Goal: Submit feedback/report problem: Submit feedback/report problem

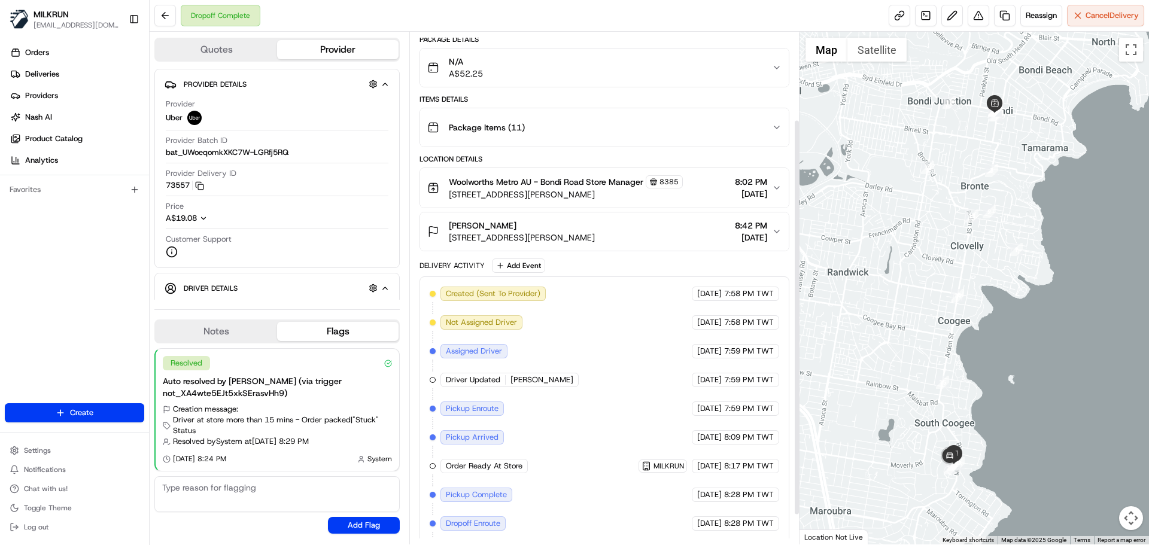
scroll to position [151, 0]
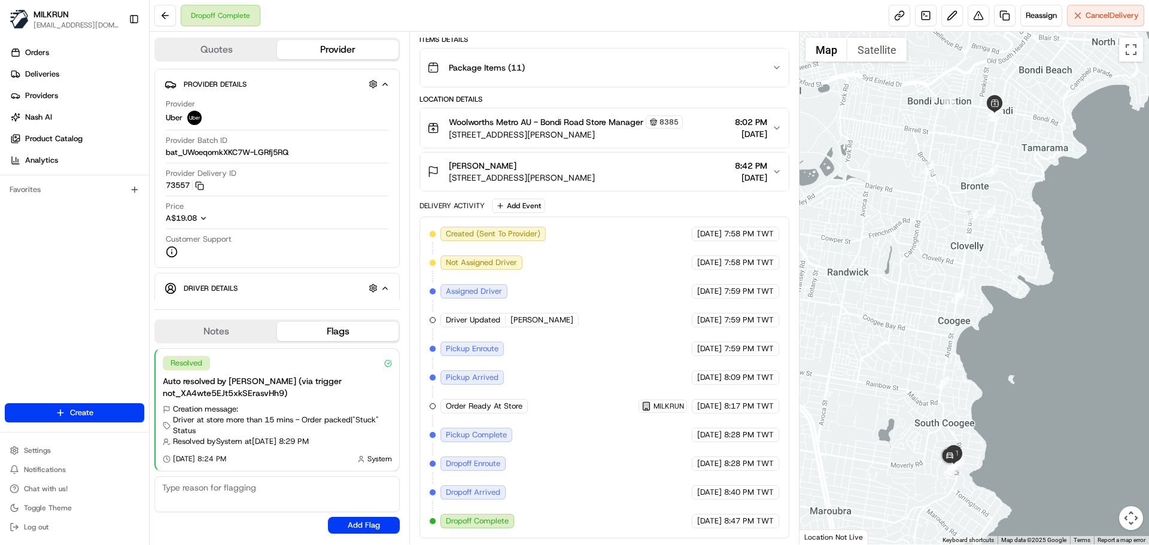
click at [665, 478] on div "Created (Sent To Provider) Uber 22/08/2025 7:58 PM TWT Not Assigned Driver Uber…" at bounding box center [604, 378] width 349 height 302
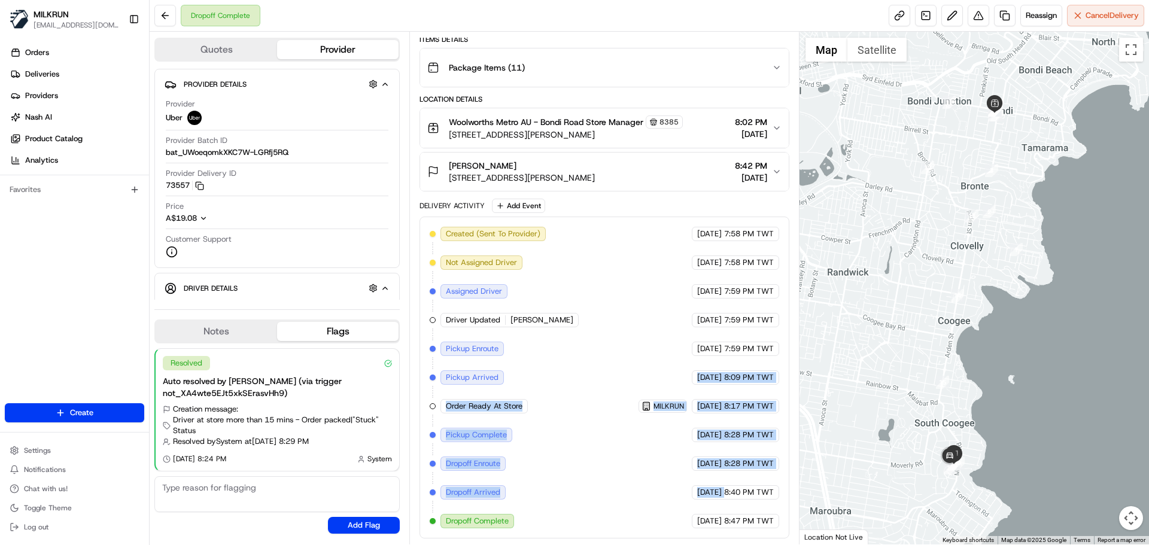
drag, startPoint x: 665, startPoint y: 478, endPoint x: 653, endPoint y: 321, distance: 157.8
click at [656, 346] on div "Created (Sent To Provider) Uber 22/08/2025 7:58 PM TWT Not Assigned Driver Uber…" at bounding box center [604, 378] width 349 height 302
click at [652, 445] on div "Created (Sent To Provider) Uber 22/08/2025 7:58 PM TWT Not Assigned Driver Uber…" at bounding box center [604, 378] width 349 height 302
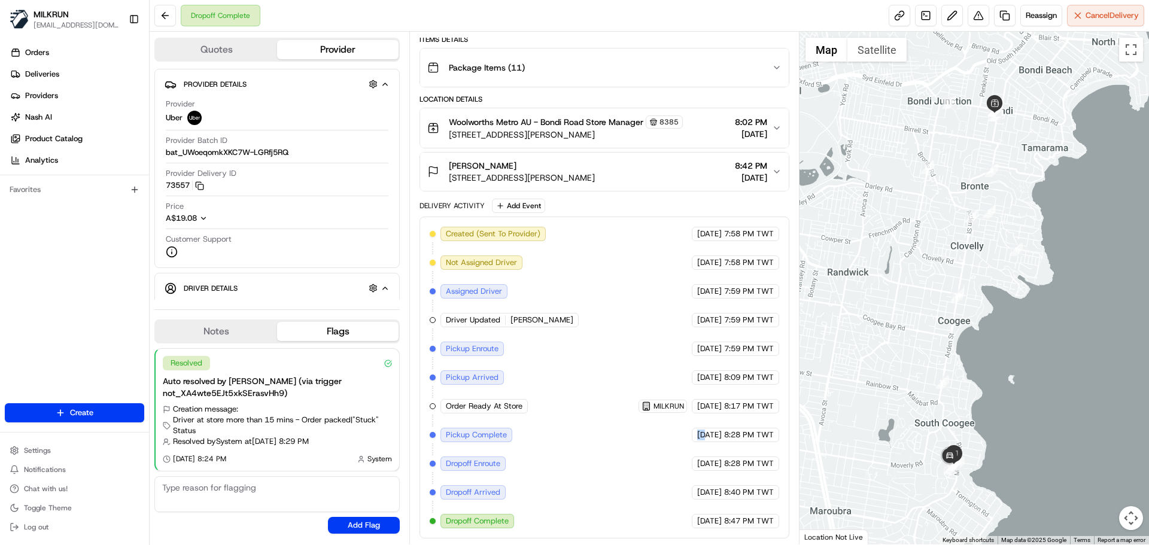
click at [652, 445] on div "Created (Sent To Provider) Uber 22/08/2025 7:58 PM TWT Not Assigned Driver Uber…" at bounding box center [604, 378] width 349 height 302
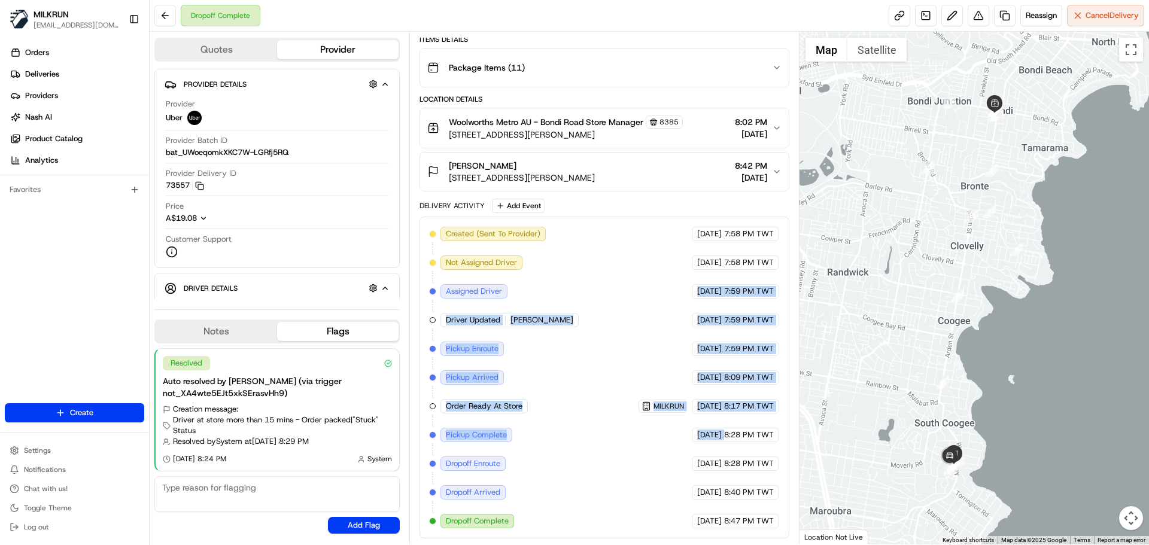
drag, startPoint x: 652, startPoint y: 445, endPoint x: 635, endPoint y: 251, distance: 194.0
click at [635, 251] on div "Created (Sent To Provider) Uber 22/08/2025 7:58 PM TWT Not Assigned Driver Uber…" at bounding box center [604, 378] width 349 height 302
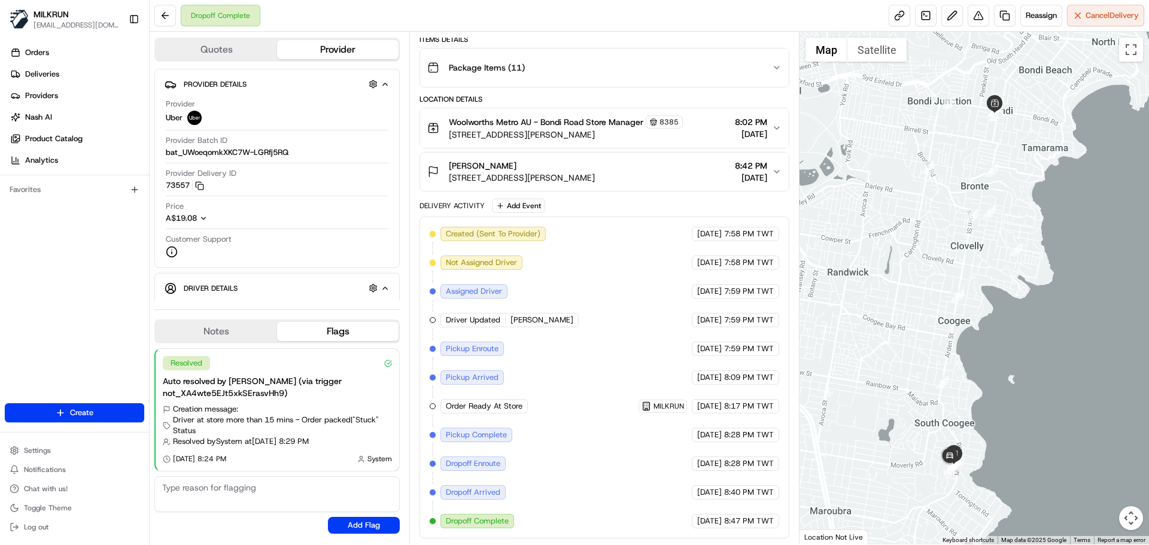
click at [467, 235] on span "Created (Sent To Provider)" at bounding box center [493, 234] width 95 height 11
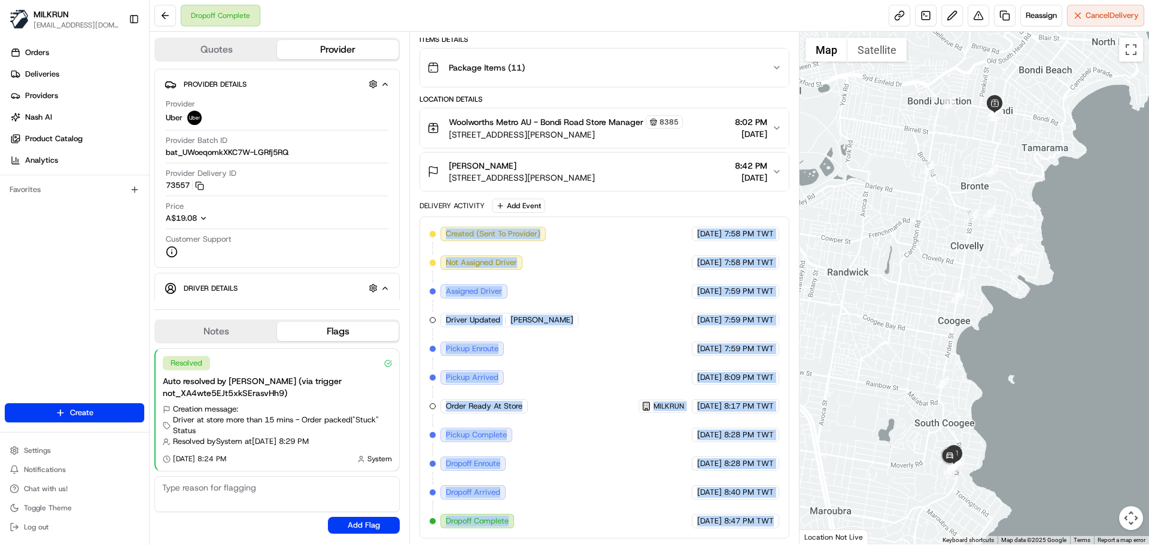
drag, startPoint x: 467, startPoint y: 235, endPoint x: 757, endPoint y: 534, distance: 416.3
click at [757, 534] on div "Created (Sent To Provider) Uber 22/08/2025 7:58 PM TWT Not Assigned Driver Uber…" at bounding box center [603, 378] width 369 height 322
click at [766, 530] on div "Created (Sent To Provider) Uber 22/08/2025 7:58 PM TWT Not Assigned Driver Uber…" at bounding box center [603, 378] width 369 height 322
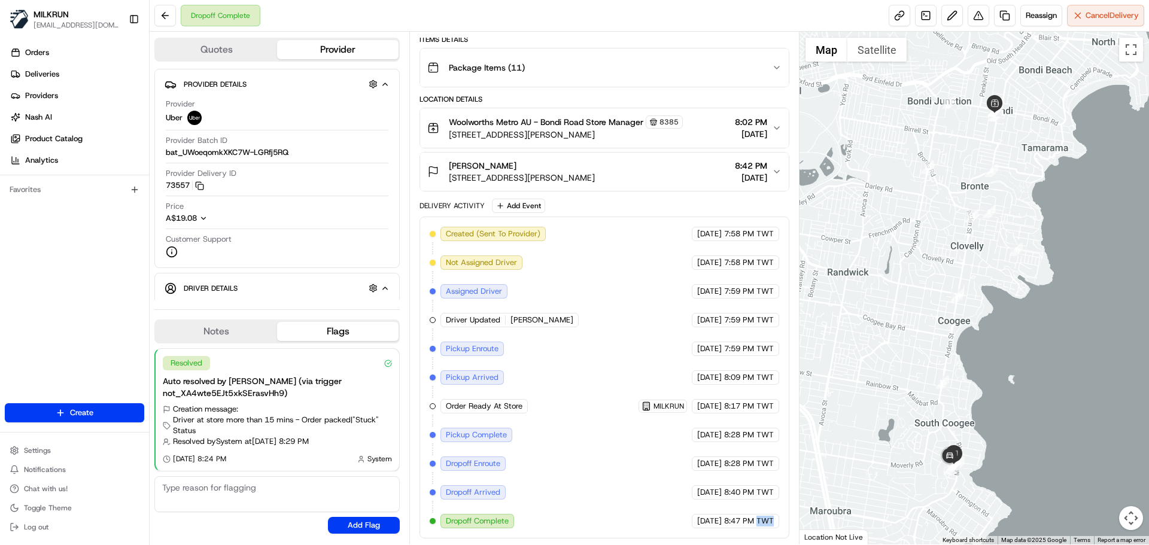
click at [766, 530] on div "Created (Sent To Provider) Uber 22/08/2025 7:58 PM TWT Not Assigned Driver Uber…" at bounding box center [603, 378] width 369 height 322
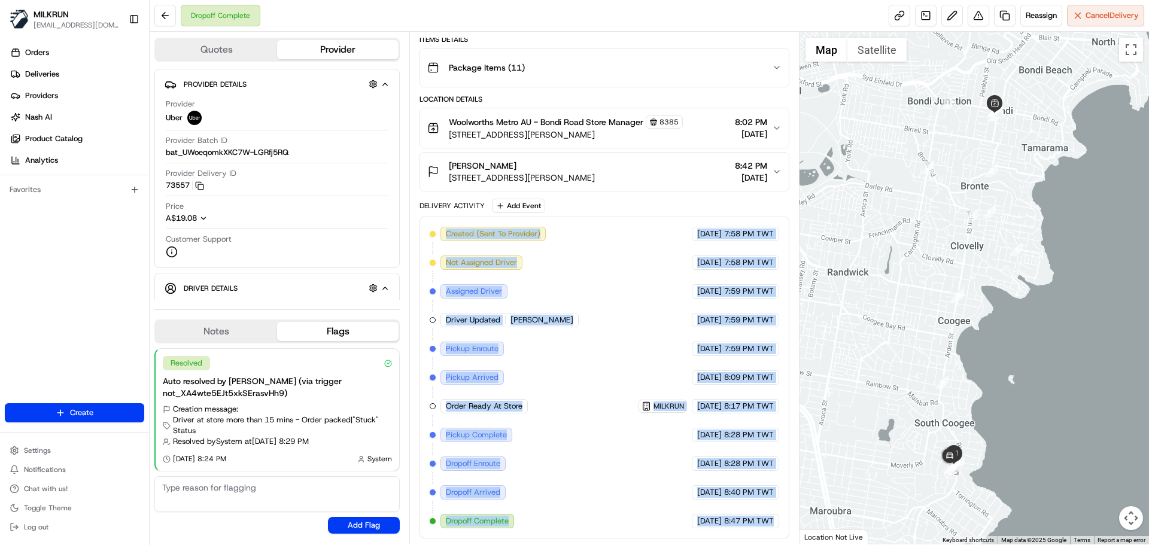
drag, startPoint x: 766, startPoint y: 530, endPoint x: 445, endPoint y: 209, distance: 454.4
click at [445, 209] on div "Delivery Activity Add Event Created (Sent To Provider) Uber 22/08/2025 7:58 PM …" at bounding box center [603, 369] width 369 height 340
click at [445, 209] on div "Delivery Activity" at bounding box center [451, 206] width 65 height 10
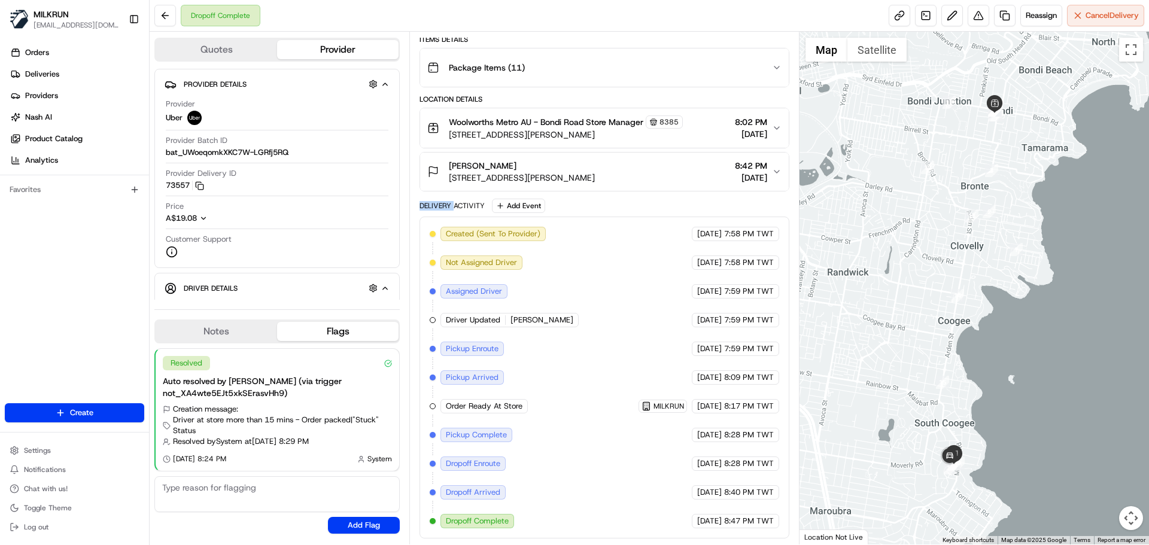
click at [445, 209] on div "Delivery Activity" at bounding box center [451, 206] width 65 height 10
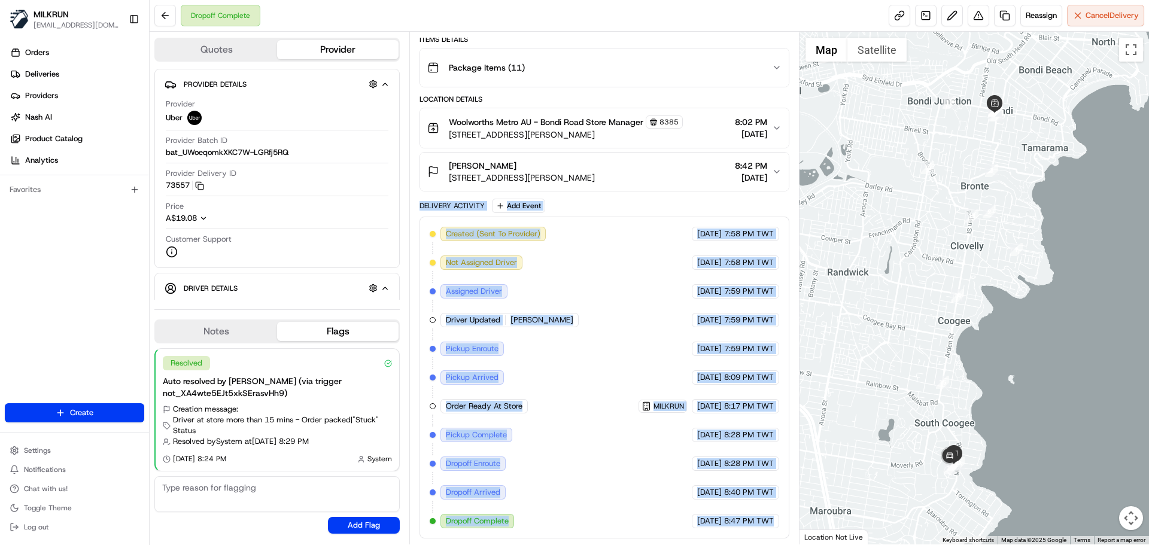
drag, startPoint x: 445, startPoint y: 209, endPoint x: 798, endPoint y: 573, distance: 507.7
click at [798, 544] on html "MILKRUN snatividad@woolworths.com.au Toggle Sidebar Orders Deliveries Providers…" at bounding box center [574, 272] width 1149 height 545
click at [781, 531] on div "Created (Sent To Provider) Uber 22/08/2025 7:58 PM TWT Not Assigned Driver Uber…" at bounding box center [603, 378] width 369 height 322
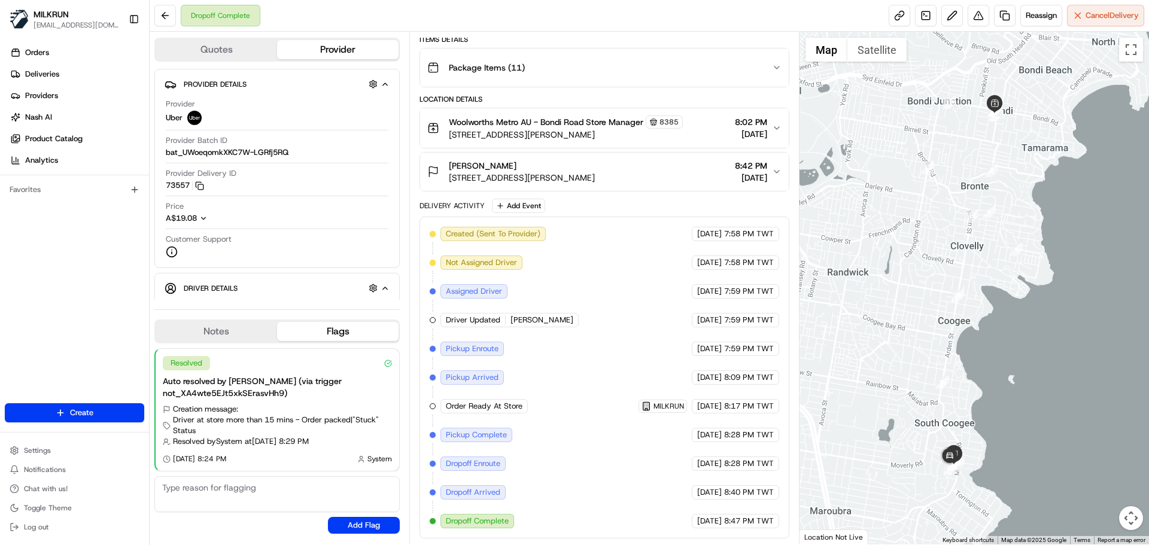
drag, startPoint x: 641, startPoint y: 183, endPoint x: 459, endPoint y: 190, distance: 181.4
click at [470, 185] on button "sandy David 62/3 Jensen Place, South Coogee, NSW 2034, AU 8:42 PM 22/08/2025" at bounding box center [604, 172] width 368 height 38
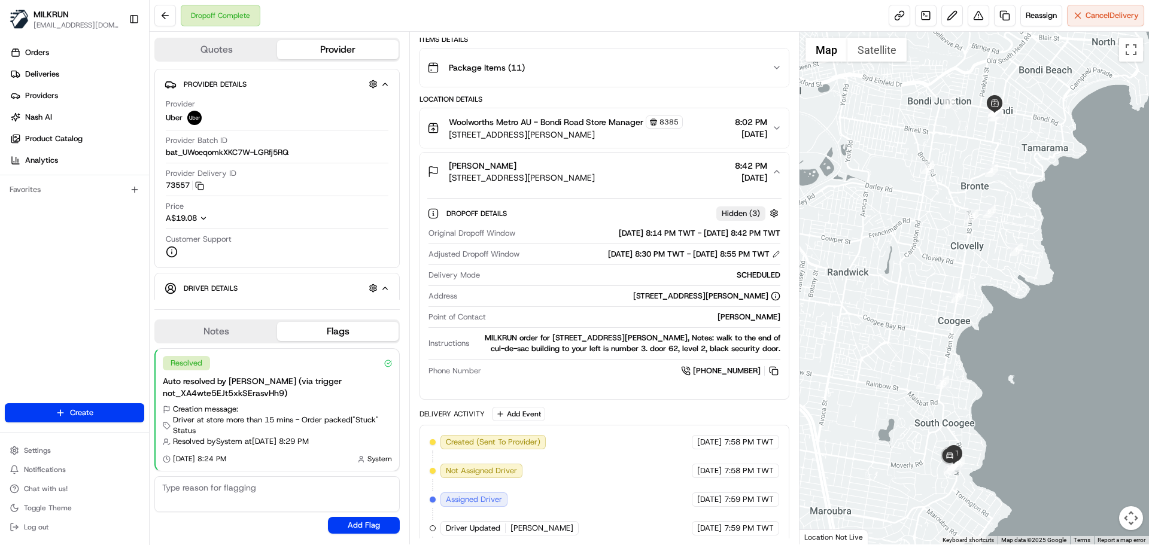
drag, startPoint x: 443, startPoint y: 178, endPoint x: 624, endPoint y: 179, distance: 180.7
click at [595, 179] on div "sandy David 62/3 Jensen Place, South Coogee, NSW 2034, AU" at bounding box center [511, 172] width 168 height 24
copy div "62/3 Jensen Place, South Coogee, NSW 2034, AU"
drag, startPoint x: 584, startPoint y: 294, endPoint x: 769, endPoint y: 294, distance: 185.5
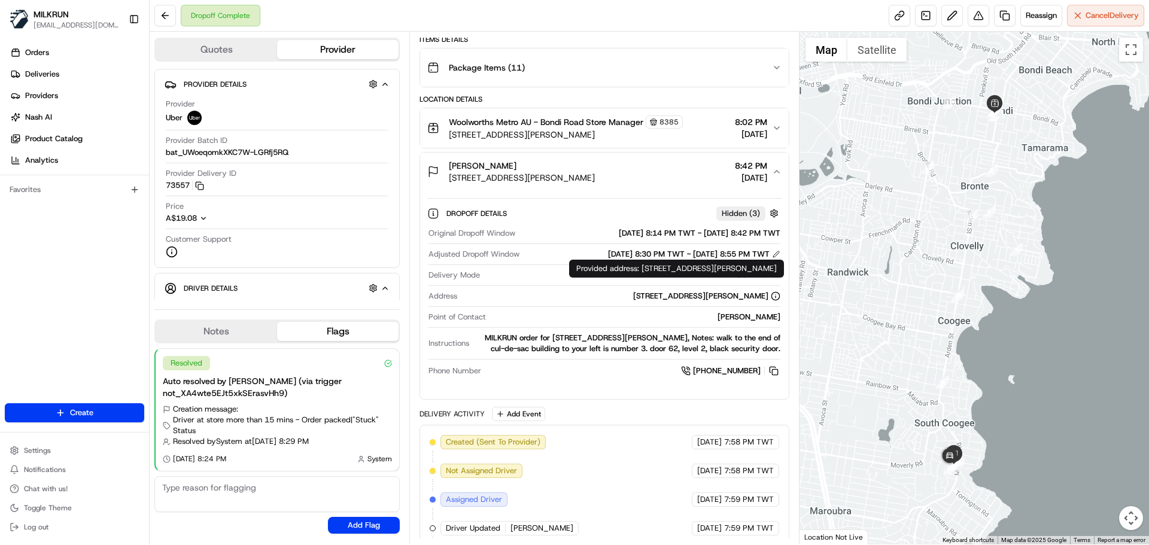
click at [769, 294] on div "62/3 Jensen Place, South Coogee, NSW 2034, AU" at bounding box center [621, 296] width 318 height 11
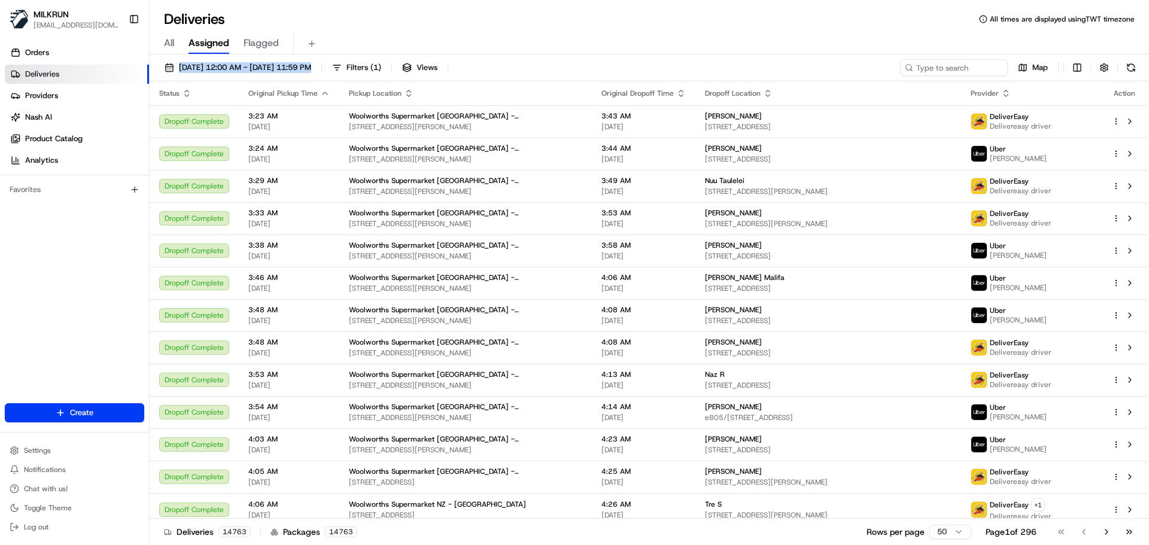
click at [629, 50] on div "All Assigned Flagged" at bounding box center [649, 44] width 999 height 21
click at [647, 68] on div "23/08/2025 12:00 AM - 23/08/2025 11:59 PM Filters ( 1 ) Views Map" at bounding box center [649, 70] width 999 height 22
drag, startPoint x: 647, startPoint y: 68, endPoint x: 627, endPoint y: 14, distance: 57.4
click at [627, 14] on div "Deliveries All times are displayed using TWT timezone All Assigned Flagged 23/0…" at bounding box center [649, 272] width 999 height 545
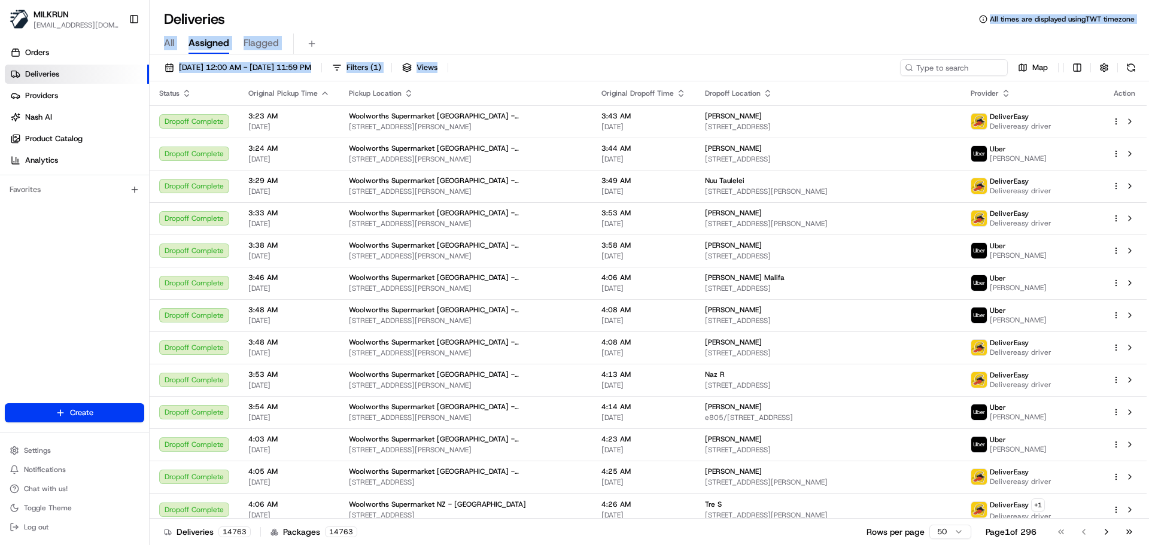
click at [580, 37] on div "All Assigned Flagged" at bounding box center [649, 44] width 999 height 21
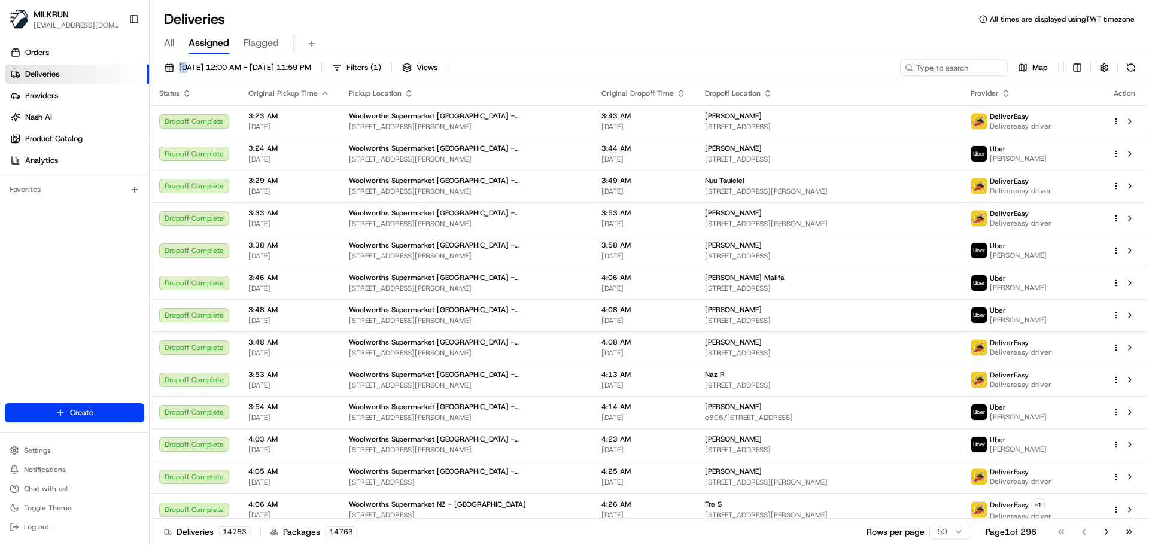
drag, startPoint x: 580, startPoint y: 37, endPoint x: 115, endPoint y: 371, distance: 571.8
click at [115, 371] on div "MILKRUN snatividad@woolworths.com.au Toggle Sidebar Orders Deliveries Providers…" at bounding box center [574, 272] width 1149 height 545
click at [105, 309] on div "Orders Deliveries Providers Nash AI Product Catalog Analytics Favorites" at bounding box center [74, 224] width 149 height 372
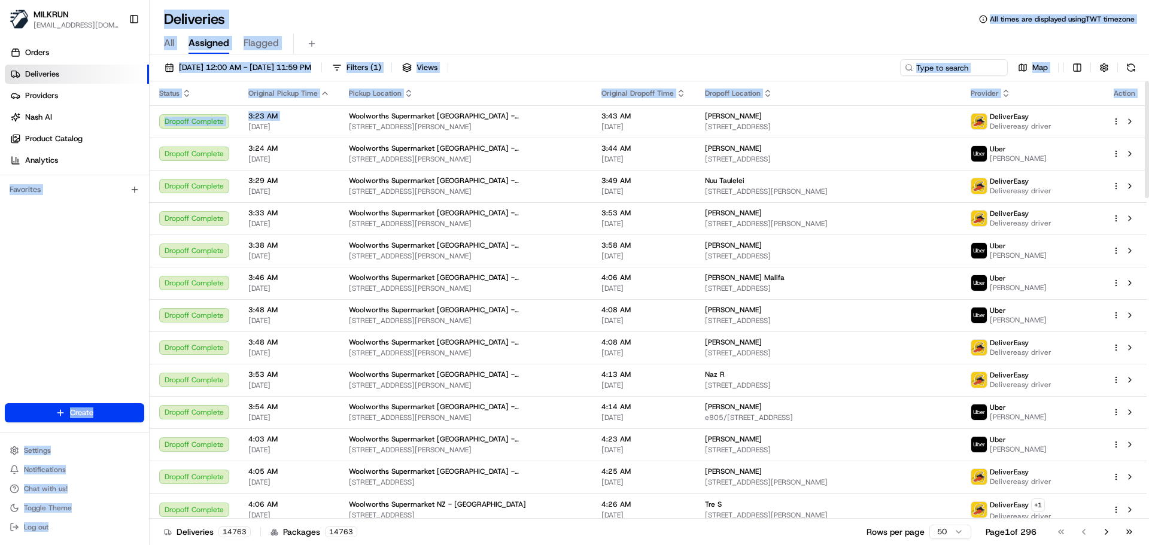
drag, startPoint x: 105, startPoint y: 309, endPoint x: 656, endPoint y: 2, distance: 630.7
click at [512, 22] on div "MILKRUN snatividad@woolworths.com.au Toggle Sidebar Orders Deliveries Providers…" at bounding box center [574, 272] width 1149 height 545
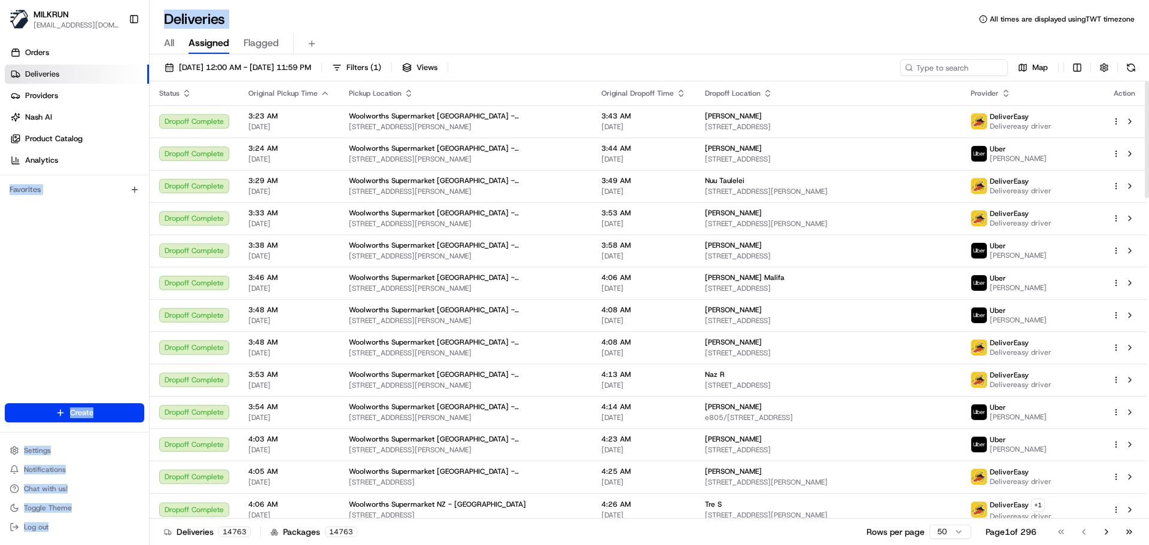
click at [620, 45] on div "All Assigned Flagged" at bounding box center [649, 44] width 999 height 21
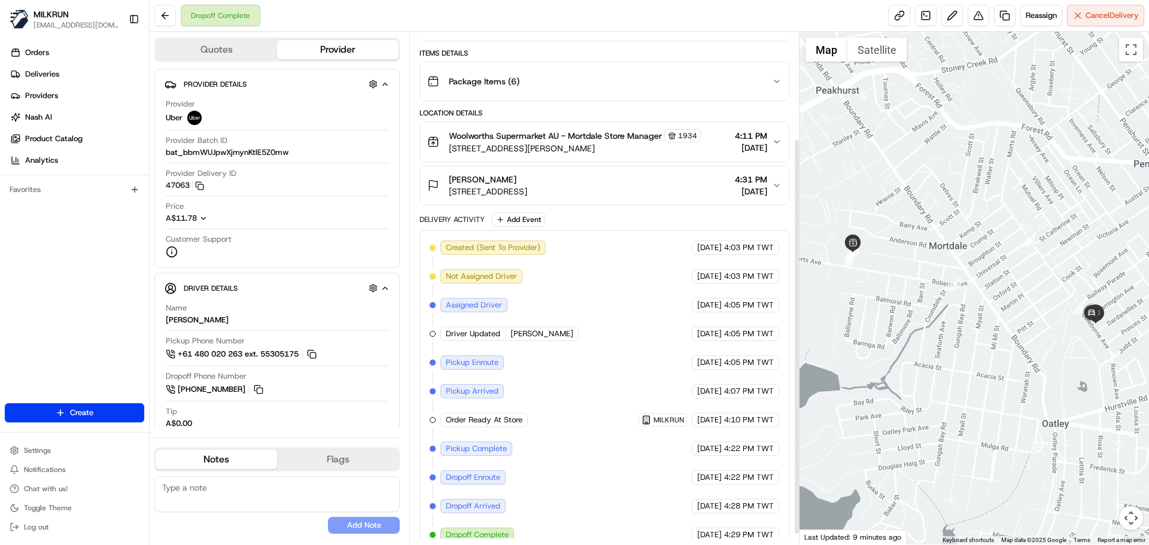
scroll to position [151, 0]
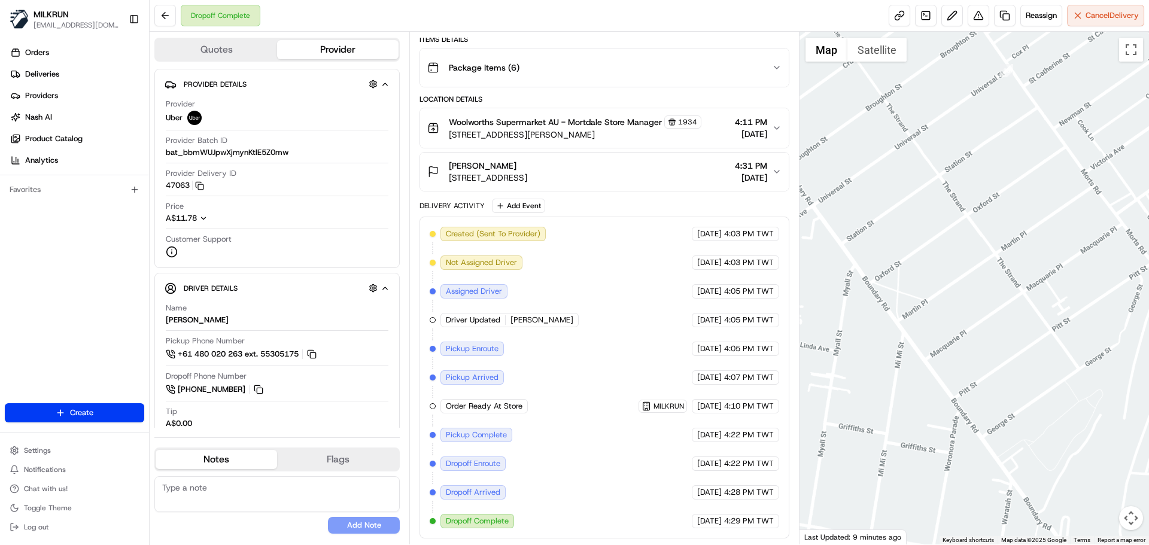
drag, startPoint x: 1043, startPoint y: 311, endPoint x: 912, endPoint y: 283, distance: 133.9
click at [912, 283] on div at bounding box center [974, 288] width 350 height 513
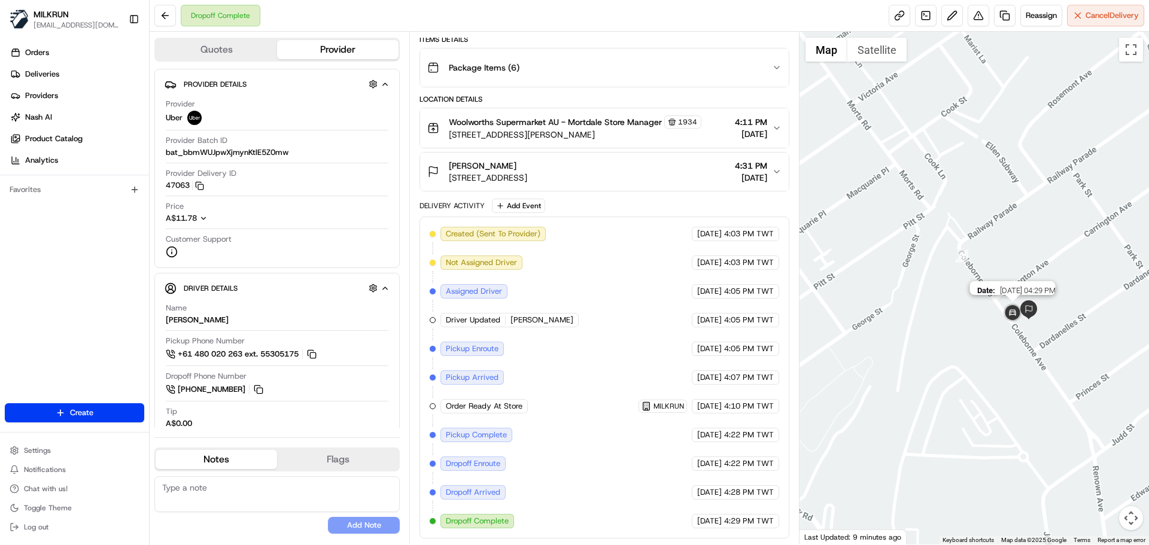
drag, startPoint x: 1053, startPoint y: 328, endPoint x: 1008, endPoint y: 322, distance: 45.4
click at [1008, 322] on img at bounding box center [1012, 314] width 24 height 24
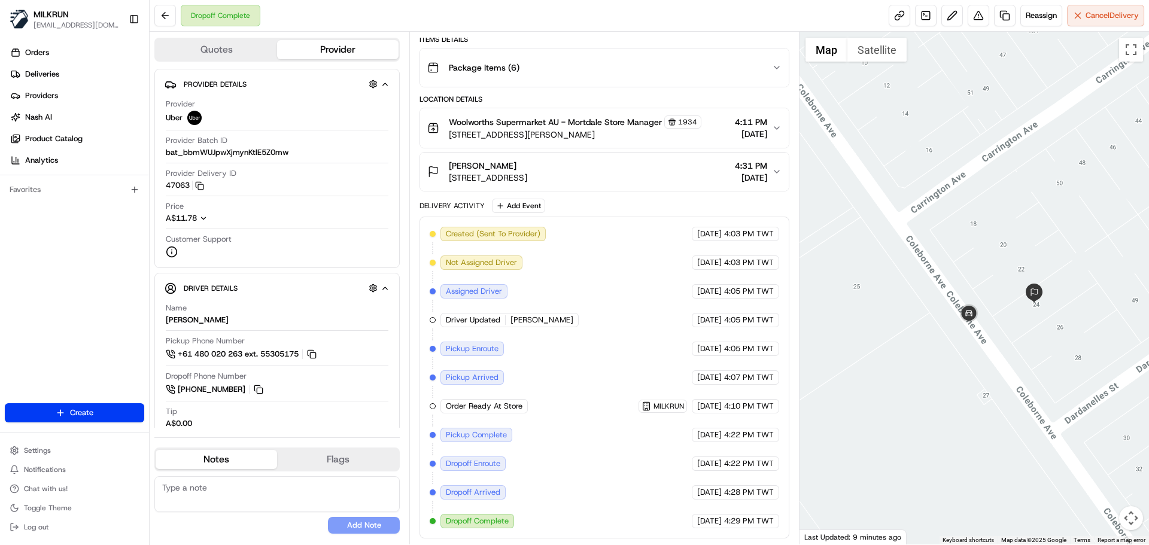
click at [687, 448] on div "Created (Sent To Provider) Uber 23/08/2025 4:03 PM TWT Not Assigned Driver Uber…" at bounding box center [604, 378] width 349 height 302
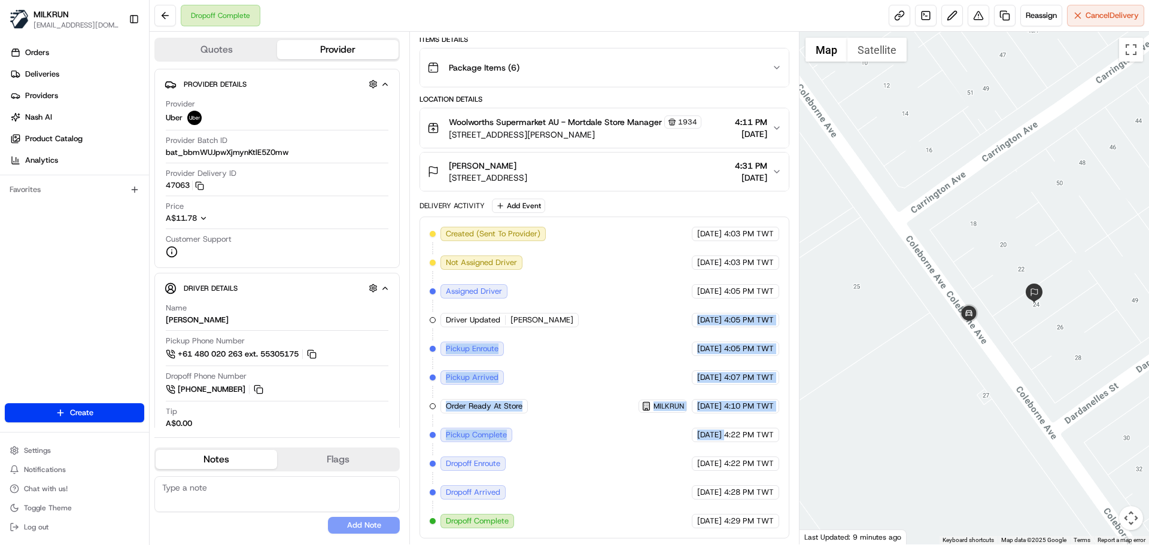
drag, startPoint x: 687, startPoint y: 448, endPoint x: 644, endPoint y: 196, distance: 255.5
click at [644, 198] on div "Package Details N/A A$37.15 Items Details Package Items ( 6 ) Location Details …" at bounding box center [603, 257] width 369 height 564
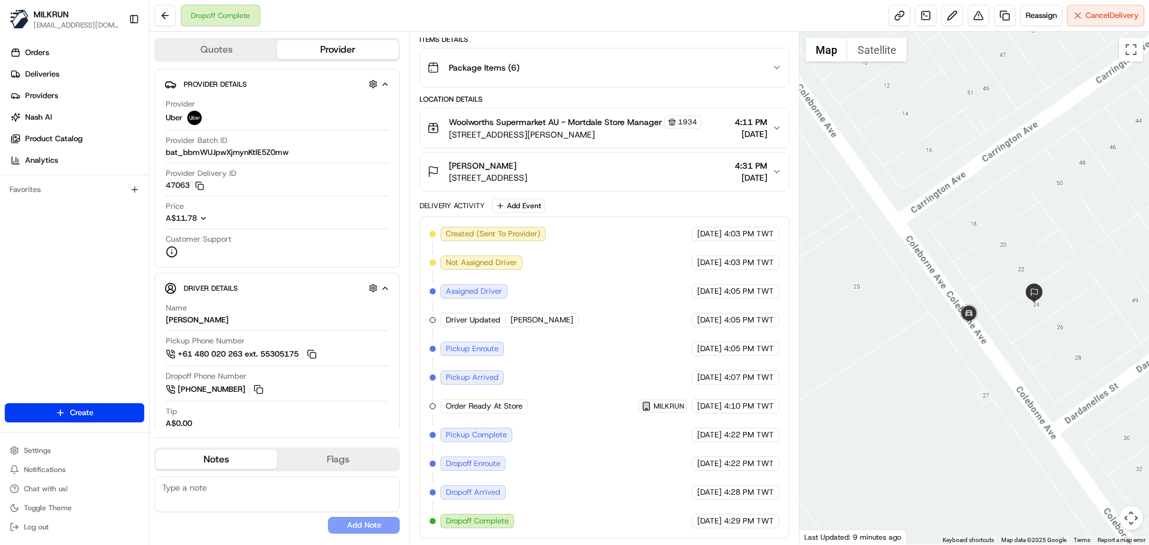
click at [670, 450] on div "Created (Sent To Provider) Uber 23/08/2025 4:03 PM TWT Not Assigned Driver Uber…" at bounding box center [604, 378] width 349 height 302
drag, startPoint x: 670, startPoint y: 450, endPoint x: 713, endPoint y: 473, distance: 48.5
click at [713, 473] on div "Created (Sent To Provider) Uber 23/08/2025 4:03 PM TWT Not Assigned Driver Uber…" at bounding box center [604, 378] width 349 height 302
click at [719, 476] on div "Created (Sent To Provider) Uber 23/08/2025 4:03 PM TWT Not Assigned Driver Uber…" at bounding box center [604, 378] width 349 height 302
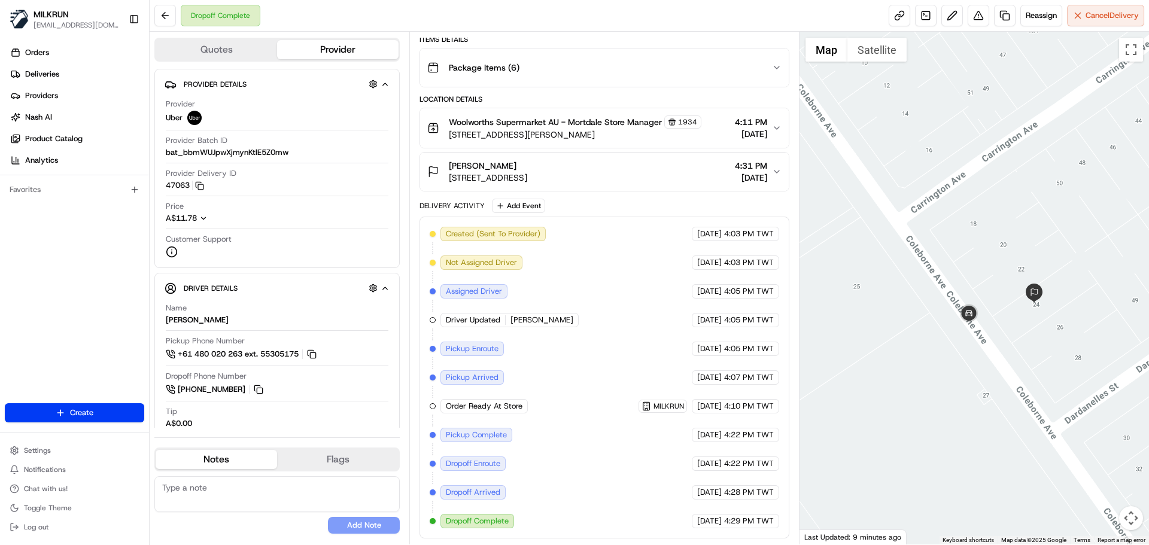
click at [719, 476] on div "Created (Sent To Provider) Uber 23/08/2025 4:03 PM TWT Not Assigned Driver Uber…" at bounding box center [604, 378] width 349 height 302
drag, startPoint x: 719, startPoint y: 476, endPoint x: 587, endPoint y: 349, distance: 182.4
click at [580, 336] on div "Created (Sent To Provider) Uber 23/08/2025 4:03 PM TWT Not Assigned Driver Uber…" at bounding box center [604, 378] width 349 height 302
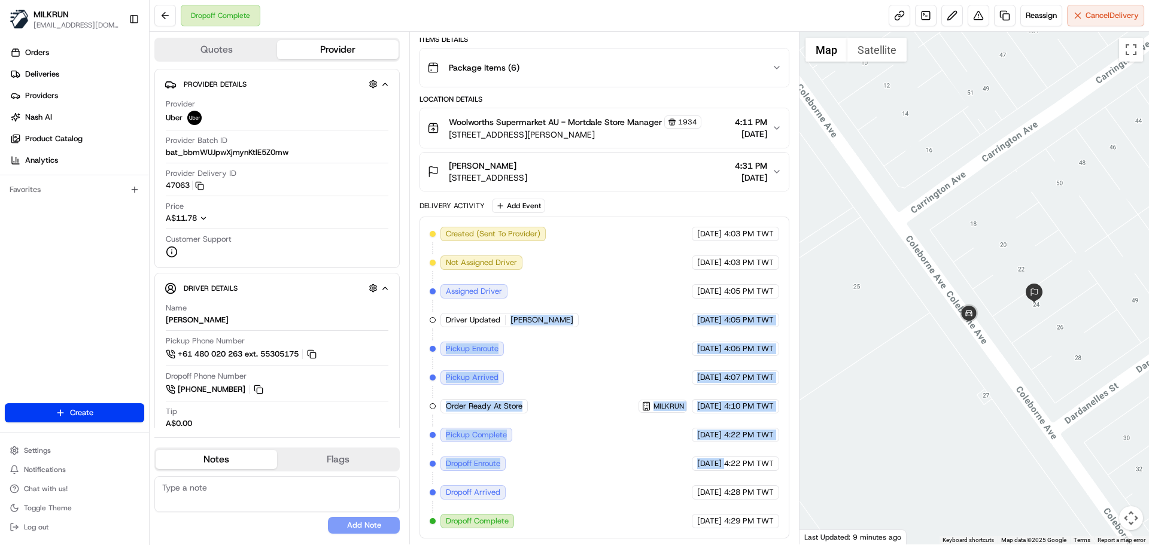
click at [618, 399] on div "Created (Sent To Provider) Uber 23/08/2025 4:03 PM TWT Not Assigned Driver Uber…" at bounding box center [604, 378] width 349 height 302
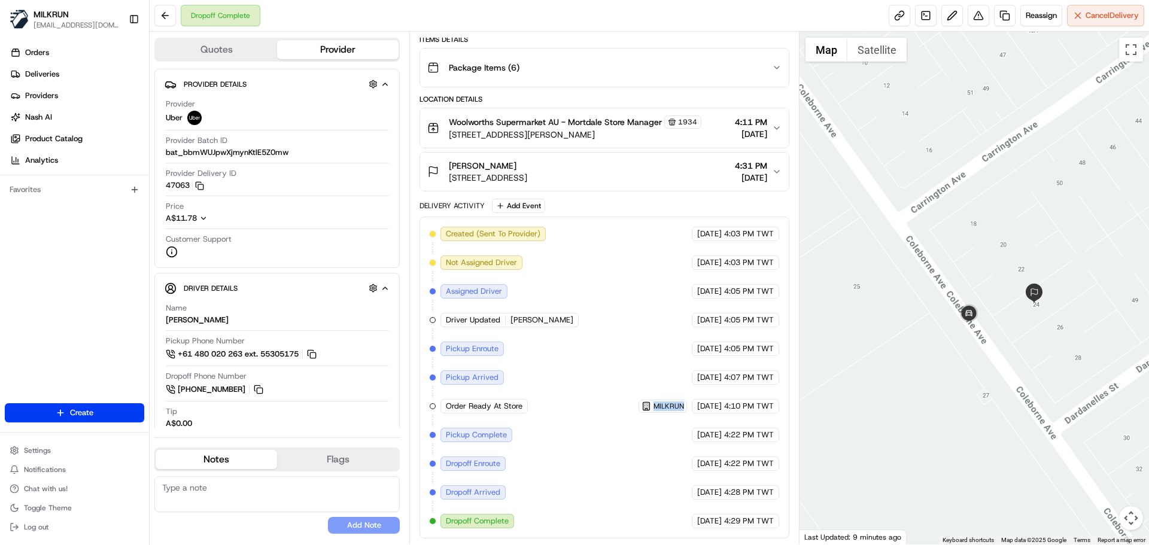
click at [618, 399] on div "Created (Sent To Provider) Uber 23/08/2025 4:03 PM TWT Not Assigned Driver Uber…" at bounding box center [604, 378] width 349 height 302
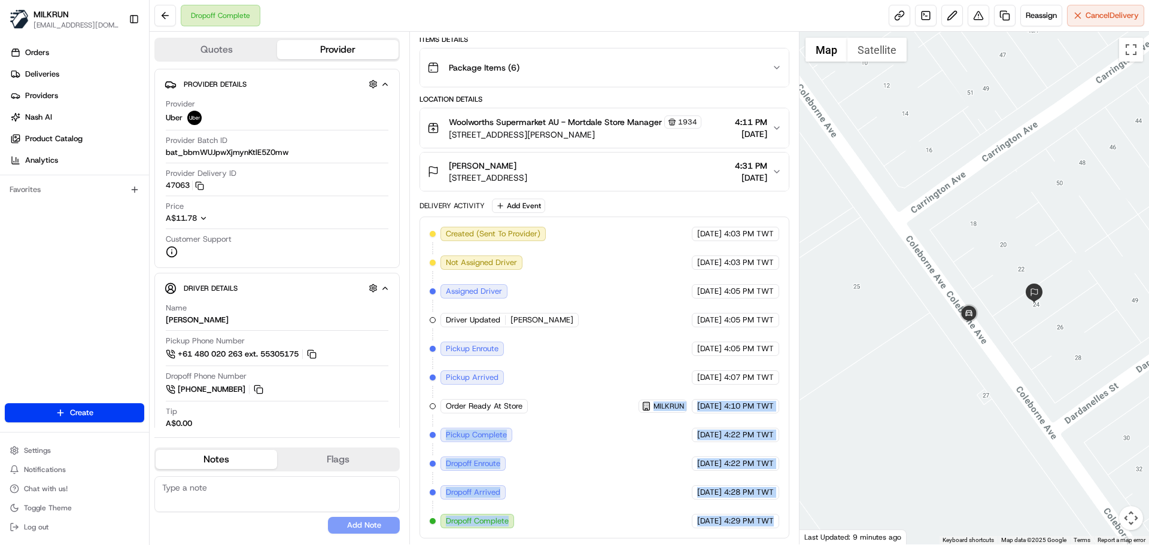
drag, startPoint x: 618, startPoint y: 399, endPoint x: 756, endPoint y: 516, distance: 181.2
click at [756, 516] on div "Created (Sent To Provider) Uber 23/08/2025 4:03 PM TWT Not Assigned Driver Uber…" at bounding box center [604, 378] width 349 height 302
click at [756, 516] on span "4:29 PM TWT" at bounding box center [749, 521] width 50 height 11
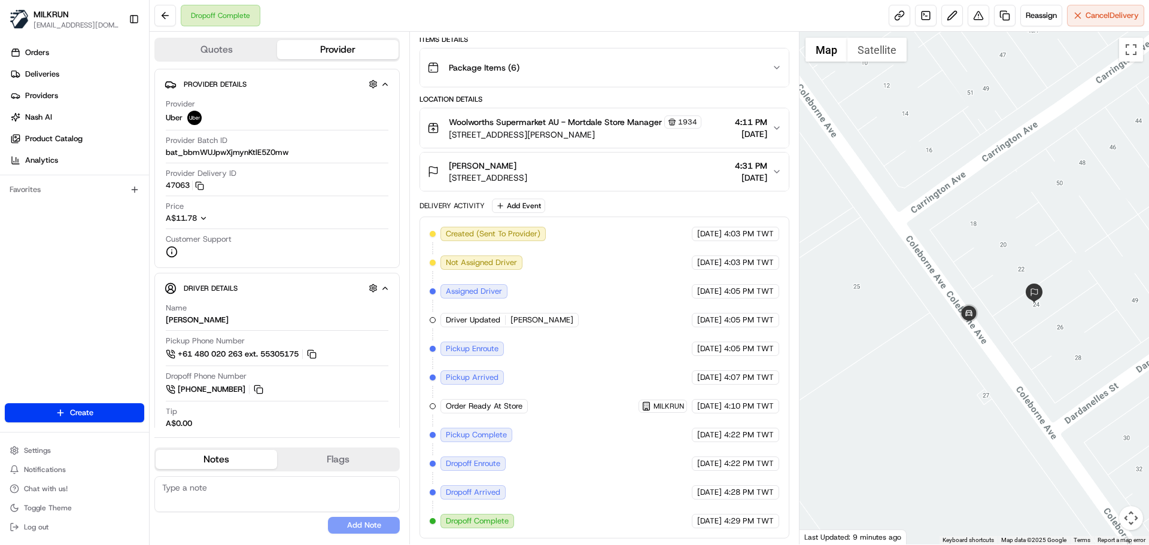
click at [467, 213] on div "Delivery Activity Add Event Created (Sent To Provider) Uber 23/08/2025 4:03 PM …" at bounding box center [603, 369] width 369 height 340
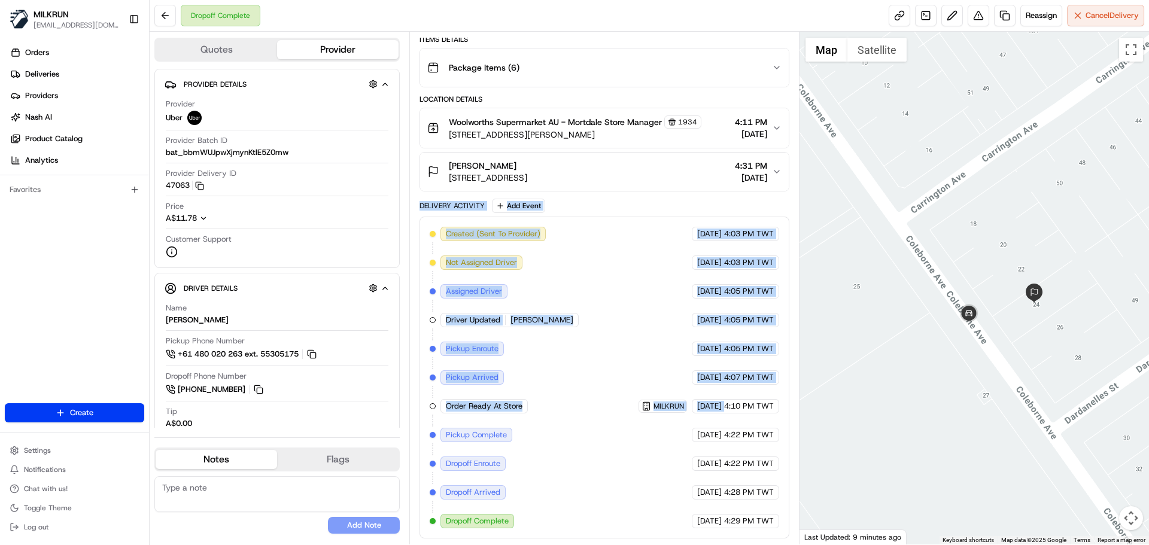
drag, startPoint x: 466, startPoint y: 212, endPoint x: 710, endPoint y: 413, distance: 316.6
click at [707, 411] on div "Delivery Activity Add Event Created (Sent To Provider) Uber 23/08/2025 4:03 PM …" at bounding box center [603, 369] width 369 height 340
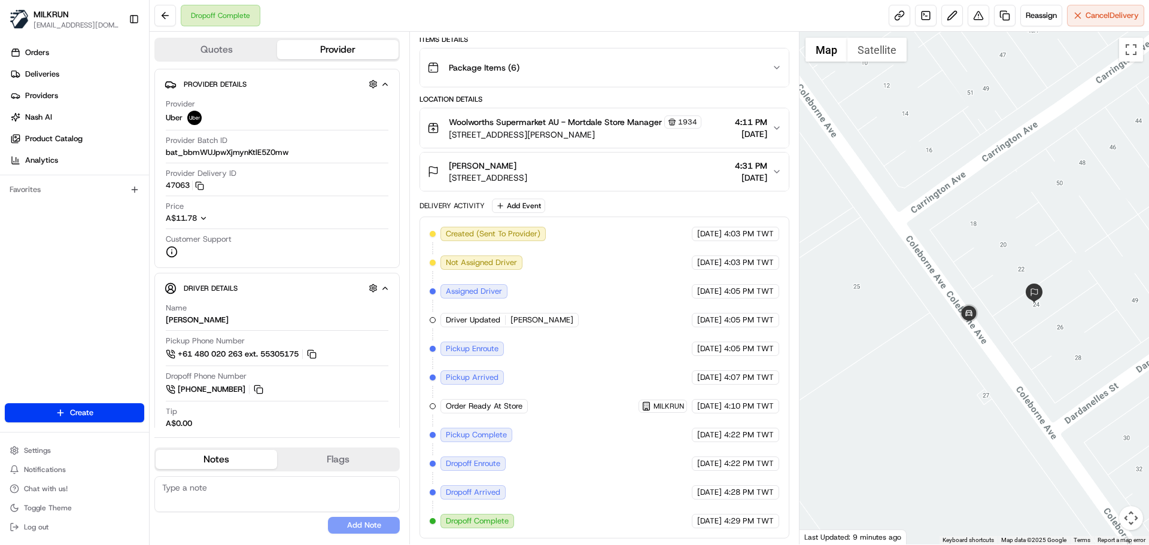
click at [724, 534] on div "Created (Sent To Provider) Uber 23/08/2025 4:03 PM TWT Not Assigned Driver Uber…" at bounding box center [603, 378] width 369 height 322
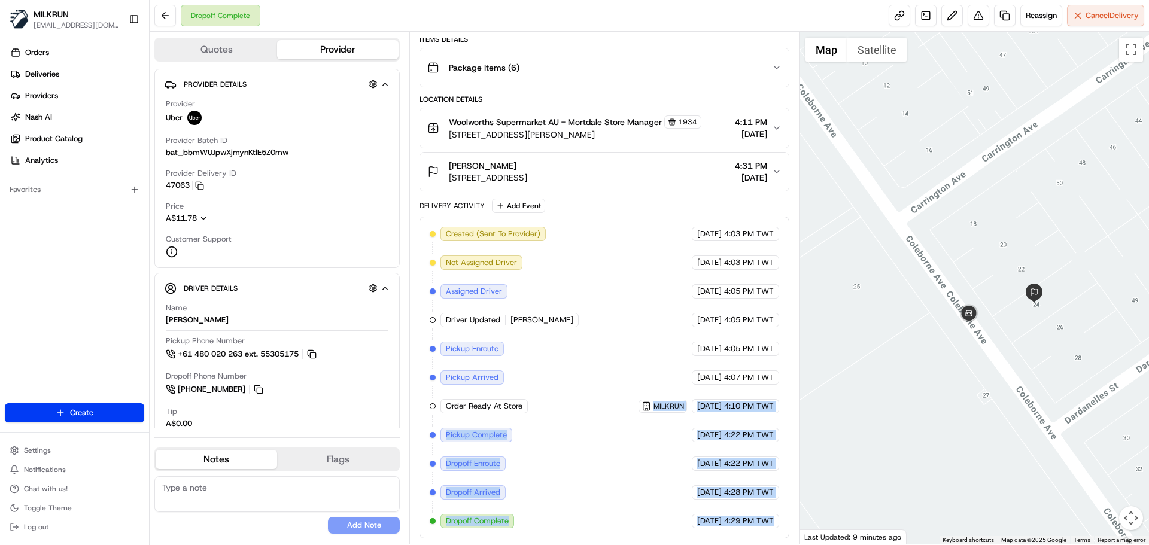
drag, startPoint x: 724, startPoint y: 534, endPoint x: 556, endPoint y: 345, distance: 252.5
click at [527, 310] on div "Created (Sent To Provider) Uber 23/08/2025 4:03 PM TWT Not Assigned Driver Uber…" at bounding box center [603, 378] width 369 height 322
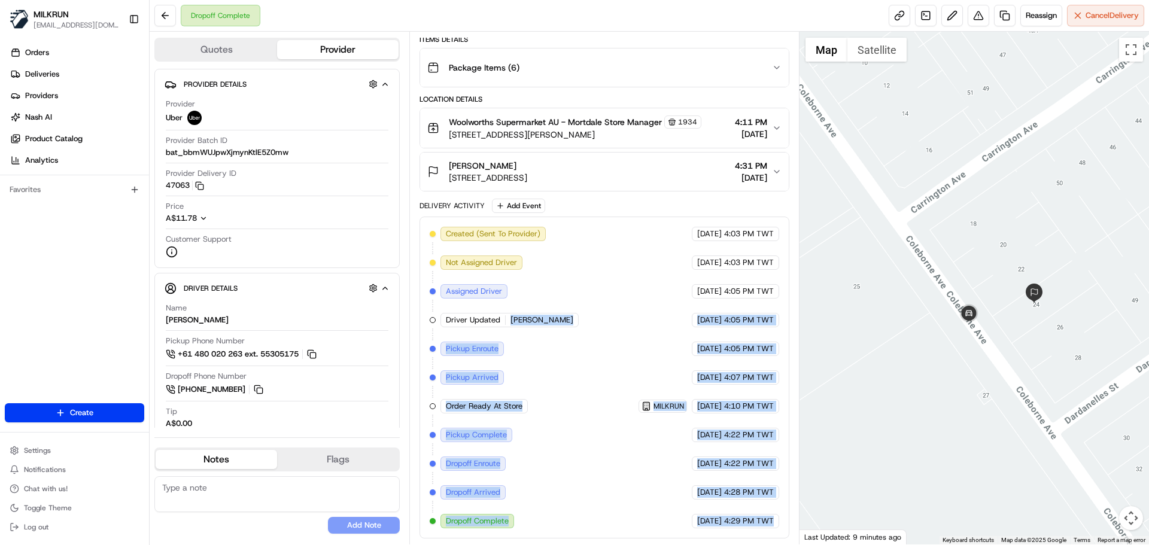
click at [701, 521] on span "[DATE]" at bounding box center [709, 521] width 25 height 11
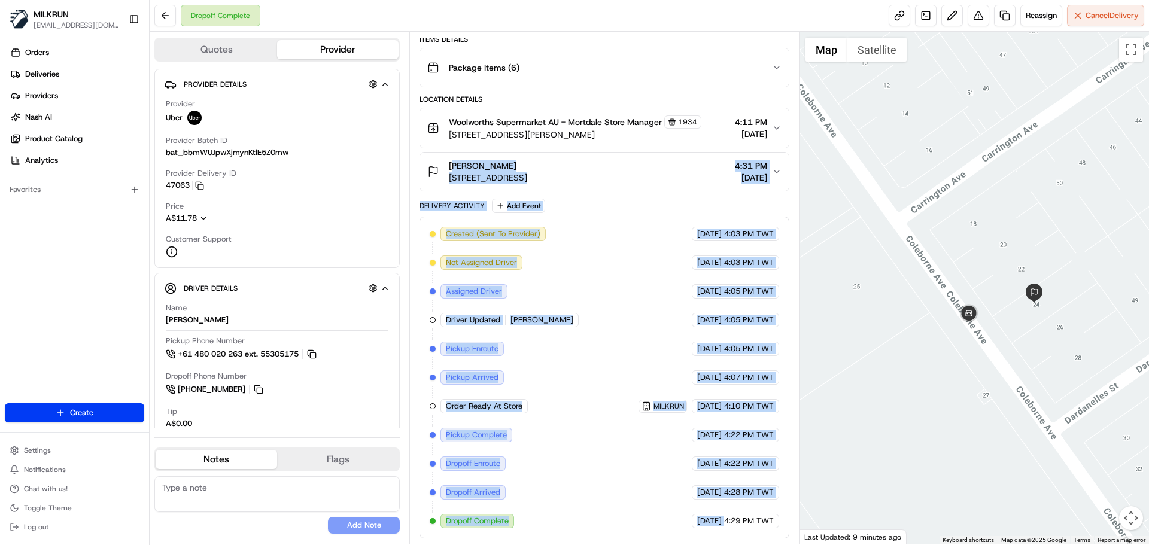
drag, startPoint x: 701, startPoint y: 521, endPoint x: 449, endPoint y: 158, distance: 442.0
click at [449, 158] on div "Package Details N/A A$37.15 Items Details Package Items ( 6 ) Location Details …" at bounding box center [603, 257] width 369 height 564
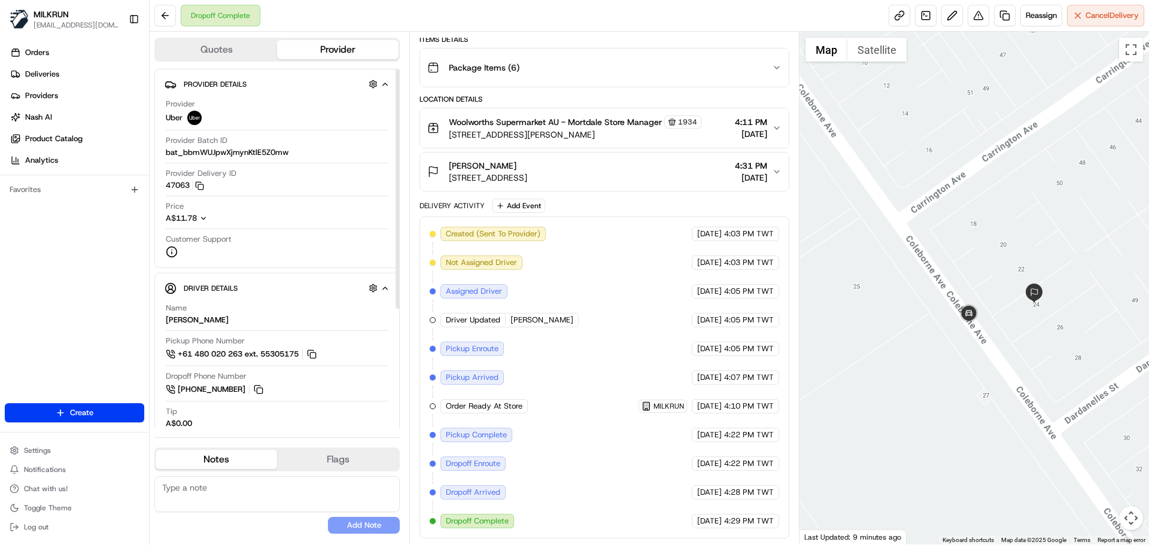
click at [163, 191] on div "Provider Details Hidden ( 3 ) Provider Uber Provider Batch ID bat_bbmWUJpwXjmyn…" at bounding box center [276, 168] width 245 height 199
drag, startPoint x: 163, startPoint y: 191, endPoint x: 183, endPoint y: 193, distance: 19.8
click at [182, 193] on div "Provider Details Hidden ( 3 ) Provider Uber Provider Batch ID bat_bbmWUJpwXjmyn…" at bounding box center [276, 168] width 245 height 199
click at [644, 531] on div "Created (Sent To Provider) Uber 23/08/2025 4:03 PM TWT Not Assigned Driver Uber…" at bounding box center [603, 378] width 369 height 322
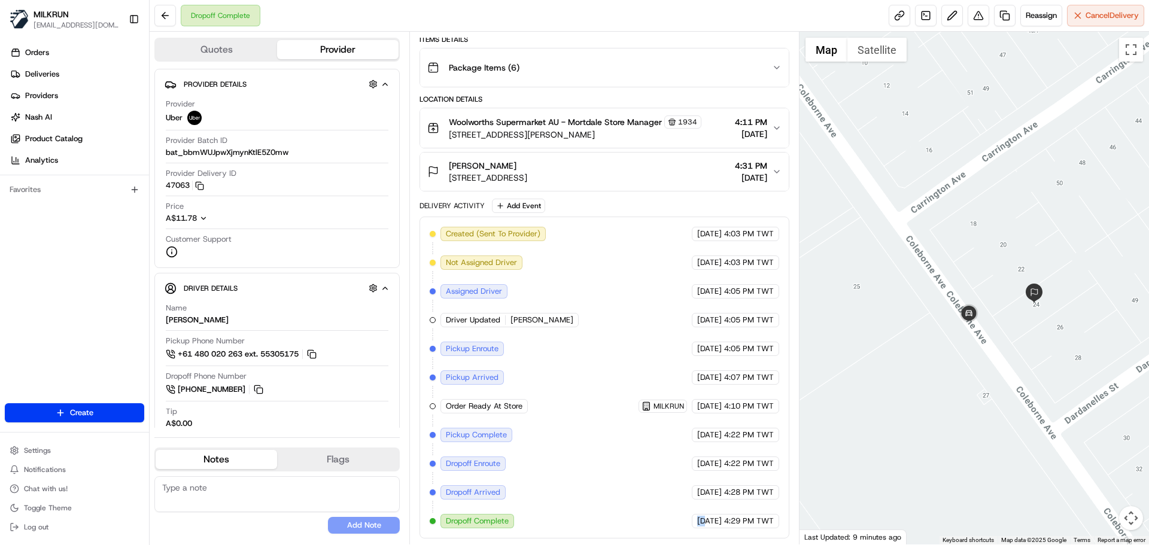
click at [643, 532] on div "Created (Sent To Provider) Uber 23/08/2025 4:03 PM TWT Not Assigned Driver Uber…" at bounding box center [603, 378] width 369 height 322
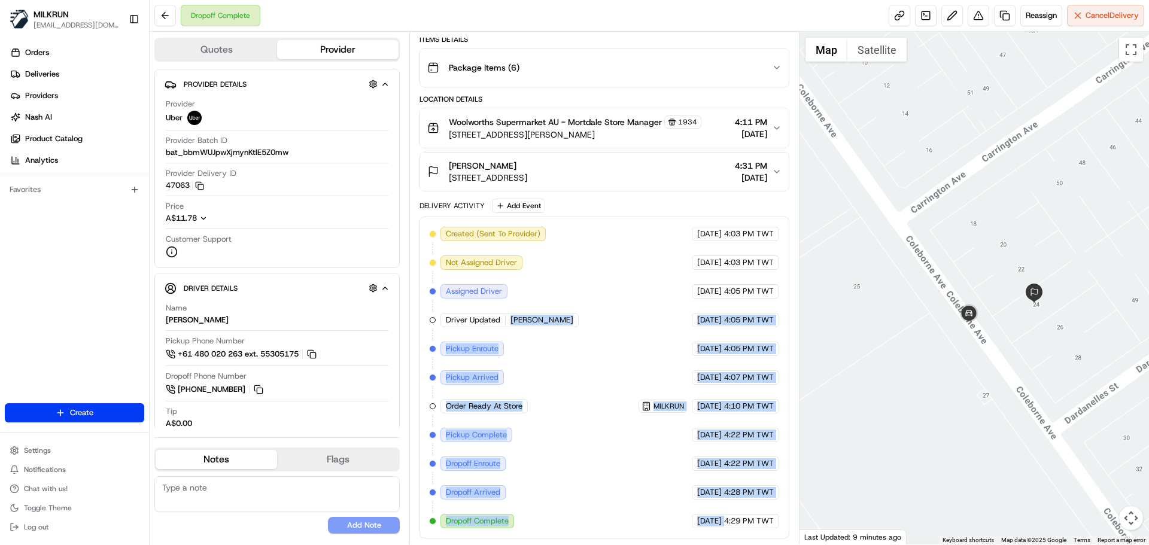
drag, startPoint x: 643, startPoint y: 532, endPoint x: 608, endPoint y: 290, distance: 244.7
click at [601, 253] on div "Created (Sent To Provider) Uber 23/08/2025 4:03 PM TWT Not Assigned Driver Uber…" at bounding box center [603, 378] width 369 height 322
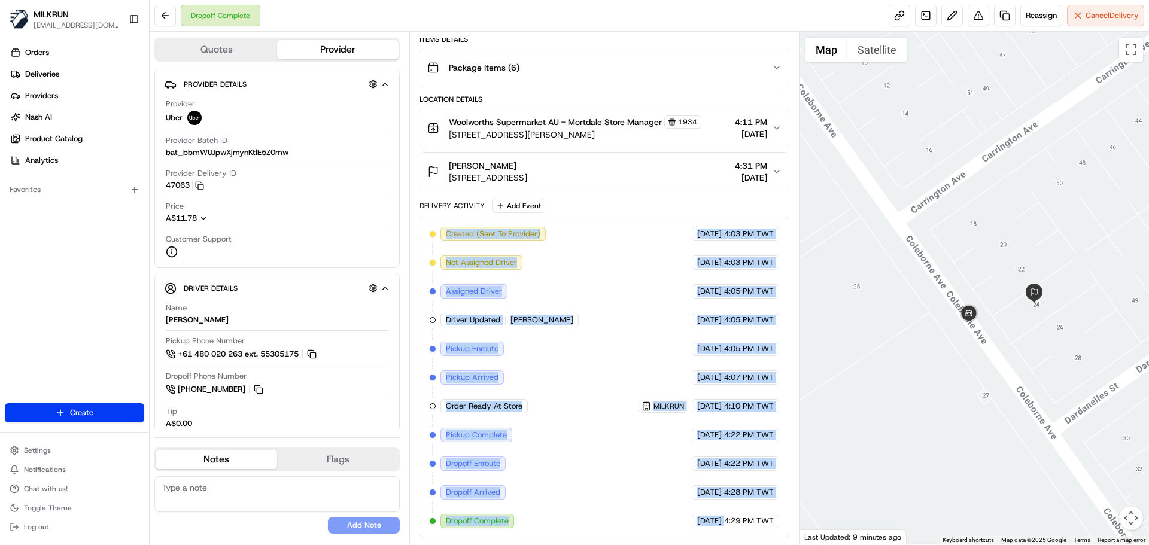
click at [611, 363] on div "Created (Sent To Provider) Uber 23/08/2025 4:03 PM TWT Not Assigned Driver Uber…" at bounding box center [604, 378] width 349 height 302
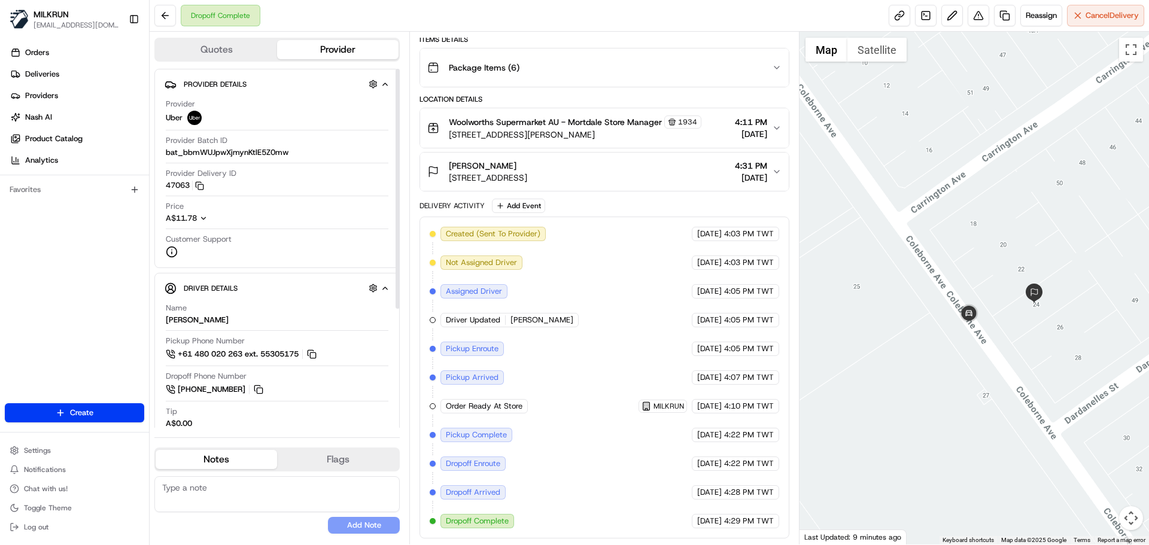
click at [564, 376] on div "Created (Sent To Provider) Uber 23/08/2025 4:03 PM TWT Not Assigned Driver Uber…" at bounding box center [604, 378] width 349 height 302
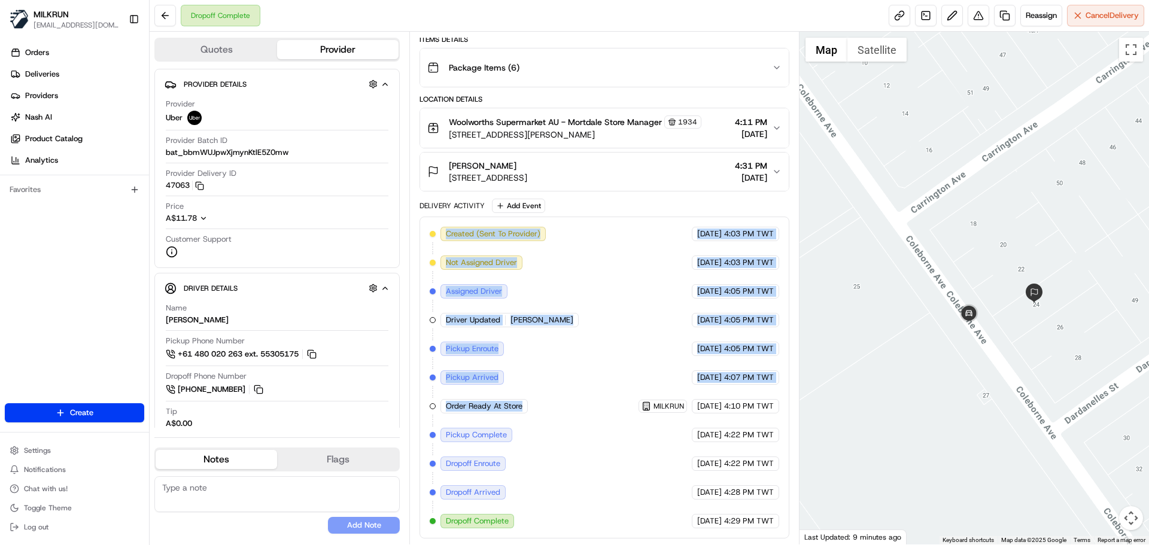
drag, startPoint x: 564, startPoint y: 375, endPoint x: 578, endPoint y: 193, distance: 182.4
click at [576, 201] on div "Delivery Activity Add Event Created (Sent To Provider) Uber 23/08/2025 4:03 PM …" at bounding box center [603, 369] width 369 height 340
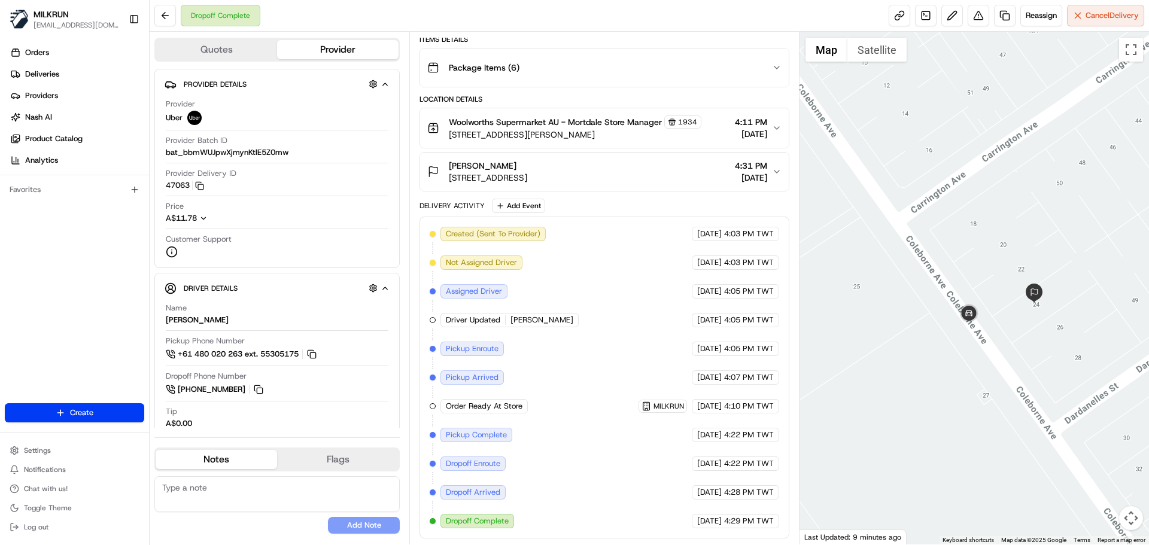
click at [692, 410] on div "23/08/2025 4:10 PM TWT" at bounding box center [735, 406] width 87 height 14
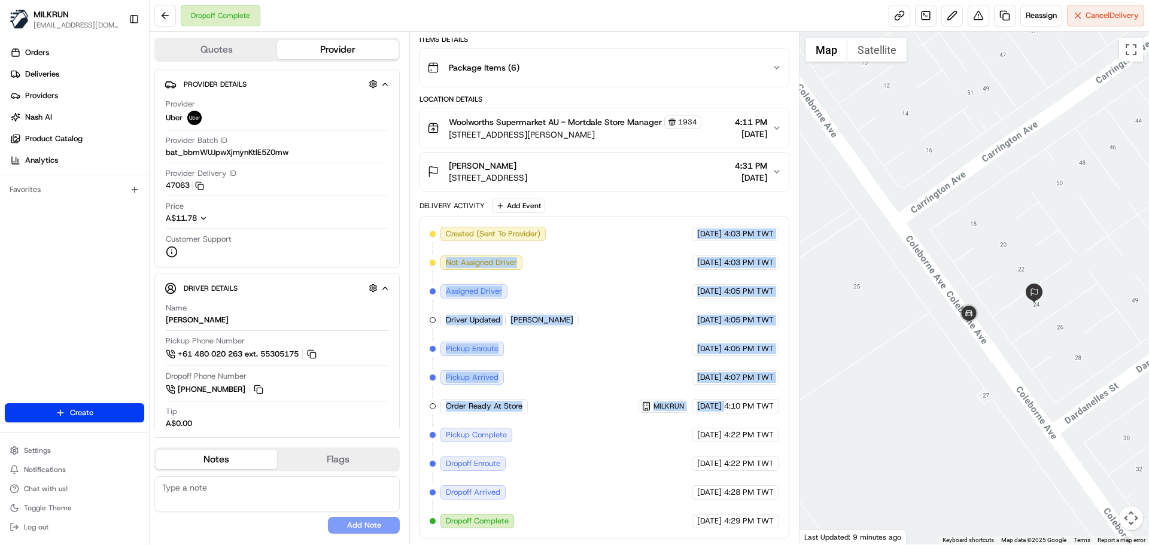
drag, startPoint x: 669, startPoint y: 410, endPoint x: 601, endPoint y: 222, distance: 199.7
click at [601, 223] on div "Created (Sent To Provider) Uber 23/08/2025 4:03 PM TWT Not Assigned Driver Uber…" at bounding box center [603, 378] width 369 height 322
click at [638, 361] on div "Created (Sent To Provider) Uber 23/08/2025 4:03 PM TWT Not Assigned Driver Uber…" at bounding box center [604, 378] width 349 height 302
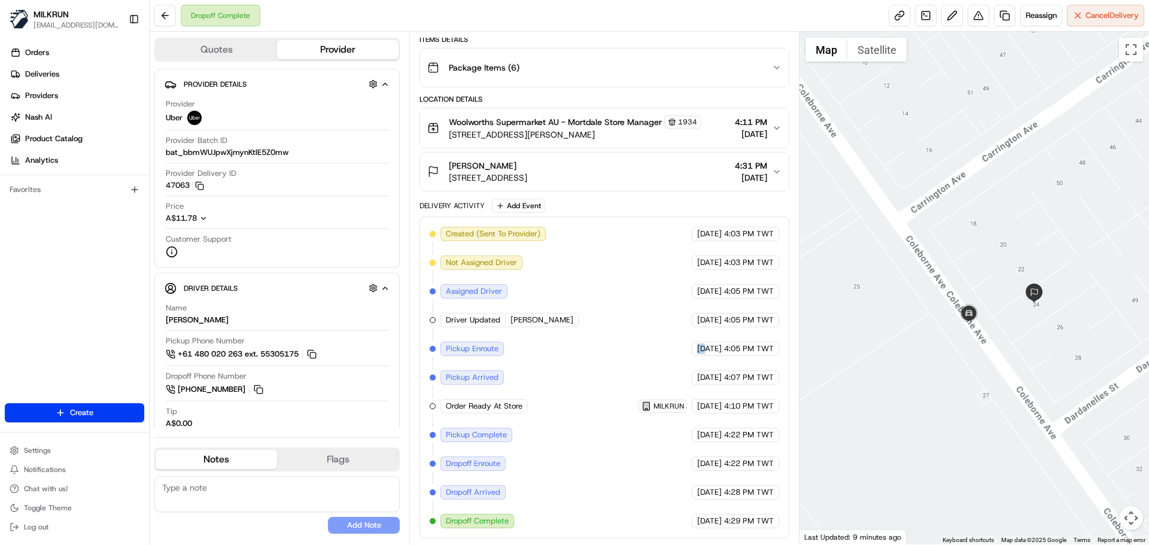
click at [638, 361] on div "Created (Sent To Provider) Uber 23/08/2025 4:03 PM TWT Not Assigned Driver Uber…" at bounding box center [604, 378] width 349 height 302
drag, startPoint x: 638, startPoint y: 361, endPoint x: 625, endPoint y: 284, distance: 77.6
click at [625, 284] on div "Created (Sent To Provider) Uber 23/08/2025 4:03 PM TWT Not Assigned Driver Uber…" at bounding box center [604, 378] width 349 height 302
click at [699, 453] on div "Created (Sent To Provider) Uber 23/08/2025 4:03 PM TWT Not Assigned Driver Uber…" at bounding box center [604, 378] width 349 height 302
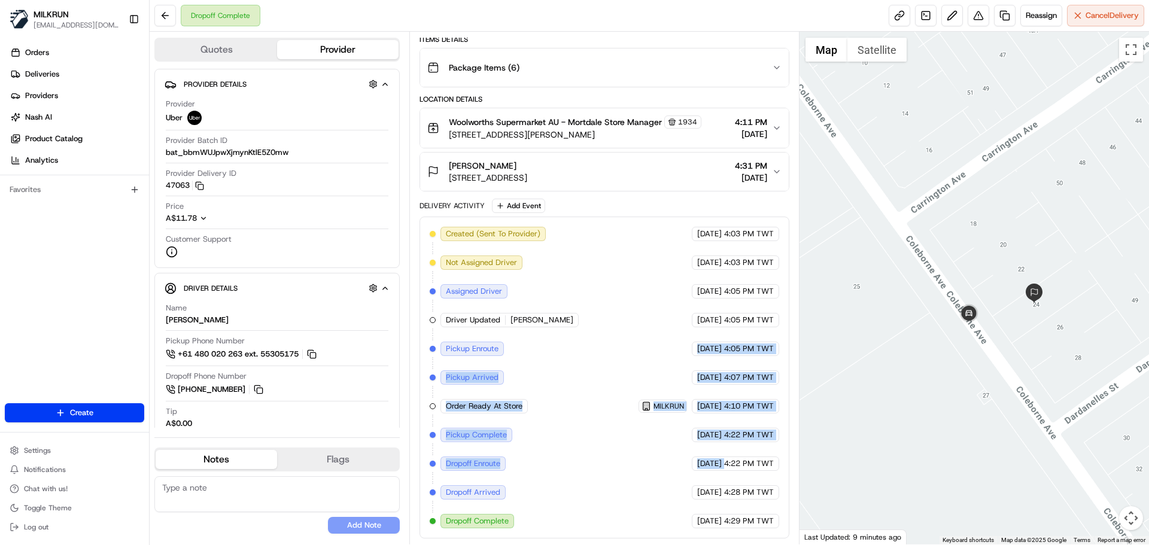
drag, startPoint x: 699, startPoint y: 453, endPoint x: 675, endPoint y: 299, distance: 155.6
click at [675, 299] on div "Created (Sent To Provider) Uber 23/08/2025 4:03 PM TWT Not Assigned Driver Uber…" at bounding box center [604, 378] width 349 height 302
click at [697, 468] on span "[DATE]" at bounding box center [709, 463] width 25 height 11
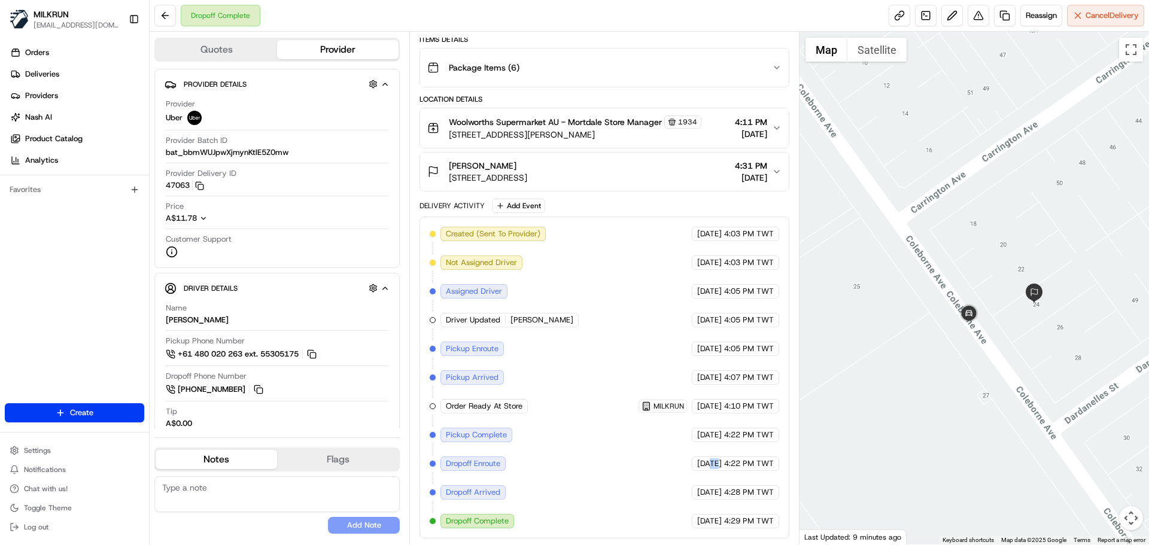
click at [697, 468] on span "[DATE]" at bounding box center [709, 463] width 25 height 11
drag, startPoint x: 693, startPoint y: 468, endPoint x: 751, endPoint y: 500, distance: 66.4
click at [728, 477] on div "Created (Sent To Provider) Uber 23/08/2025 4:03 PM TWT Not Assigned Driver Uber…" at bounding box center [604, 378] width 349 height 302
click at [759, 514] on div "23/08/2025 4:29 PM TWT" at bounding box center [735, 521] width 87 height 14
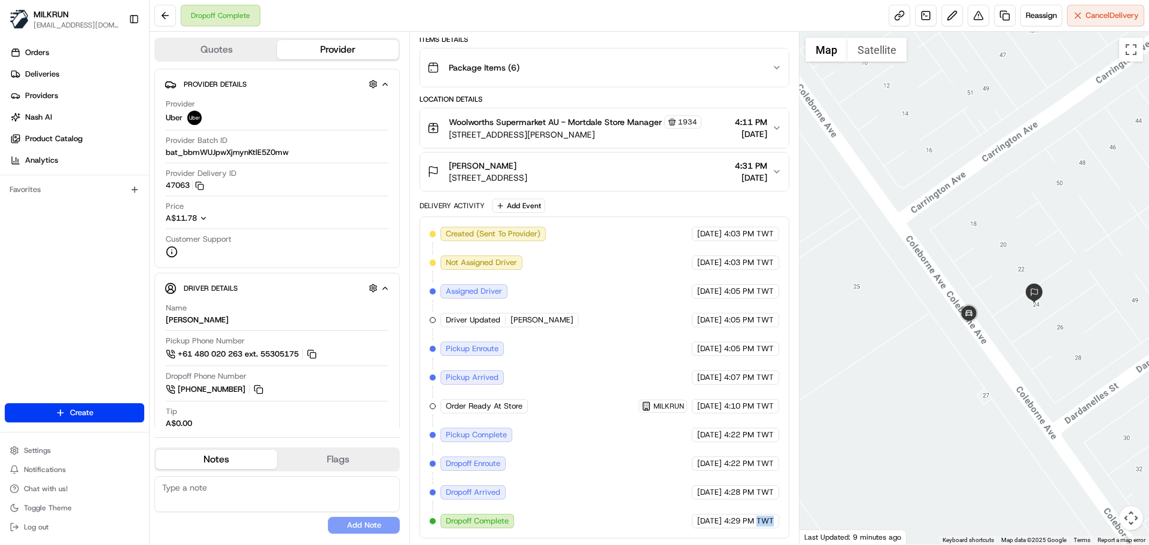
click at [759, 514] on div "23/08/2025 4:29 PM TWT" at bounding box center [735, 521] width 87 height 14
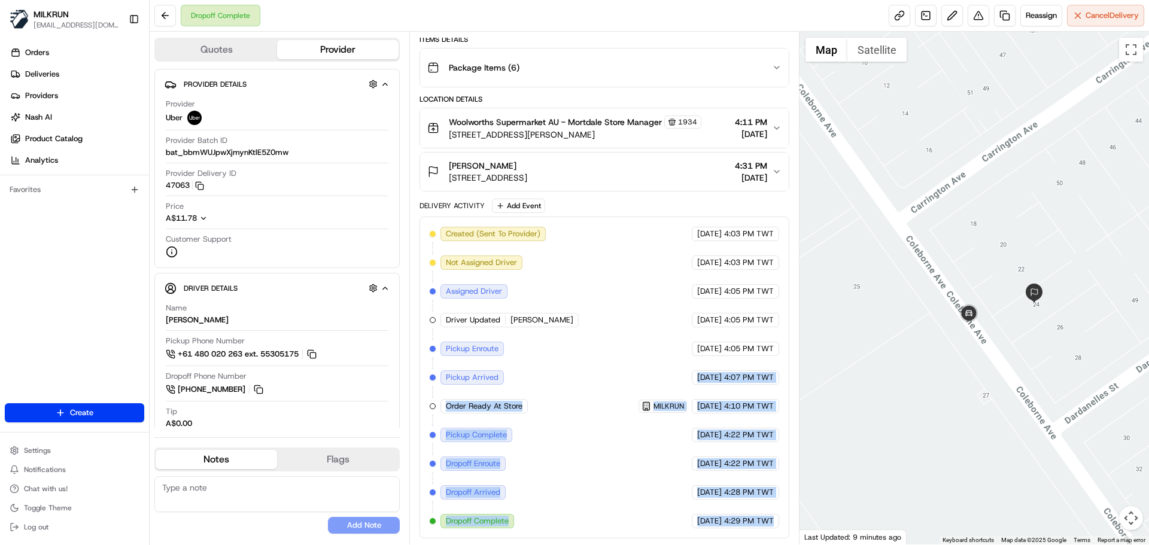
drag, startPoint x: 759, startPoint y: 514, endPoint x: 570, endPoint y: 261, distance: 315.1
click at [575, 266] on div "Created (Sent To Provider) Uber 23/08/2025 4:03 PM TWT Not Assigned Driver Uber…" at bounding box center [604, 378] width 349 height 302
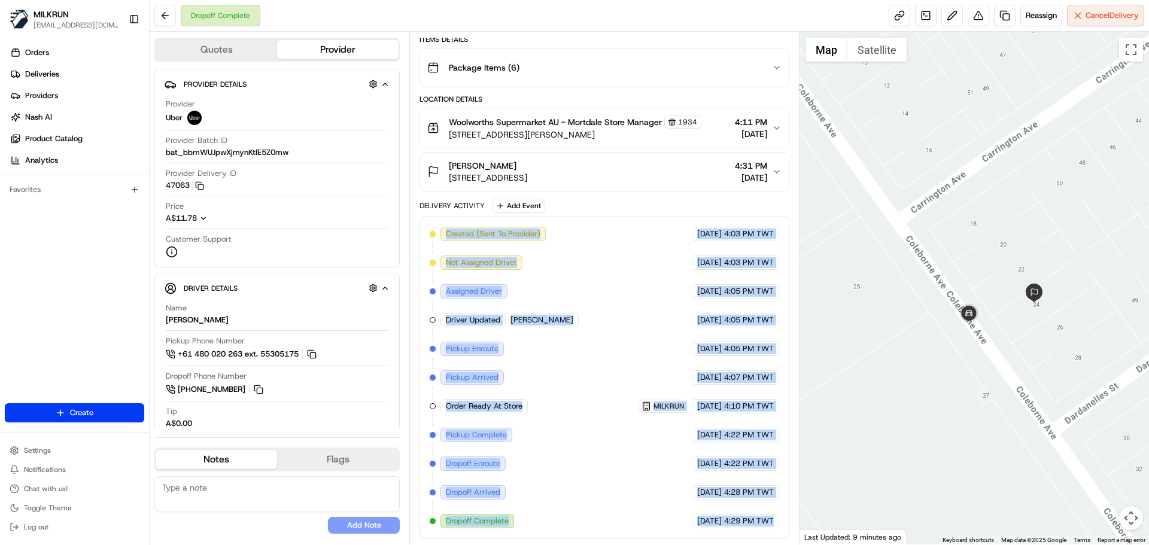
click at [649, 447] on div "Created (Sent To Provider) Uber 23/08/2025 4:03 PM TWT Not Assigned Driver Uber…" at bounding box center [604, 378] width 349 height 302
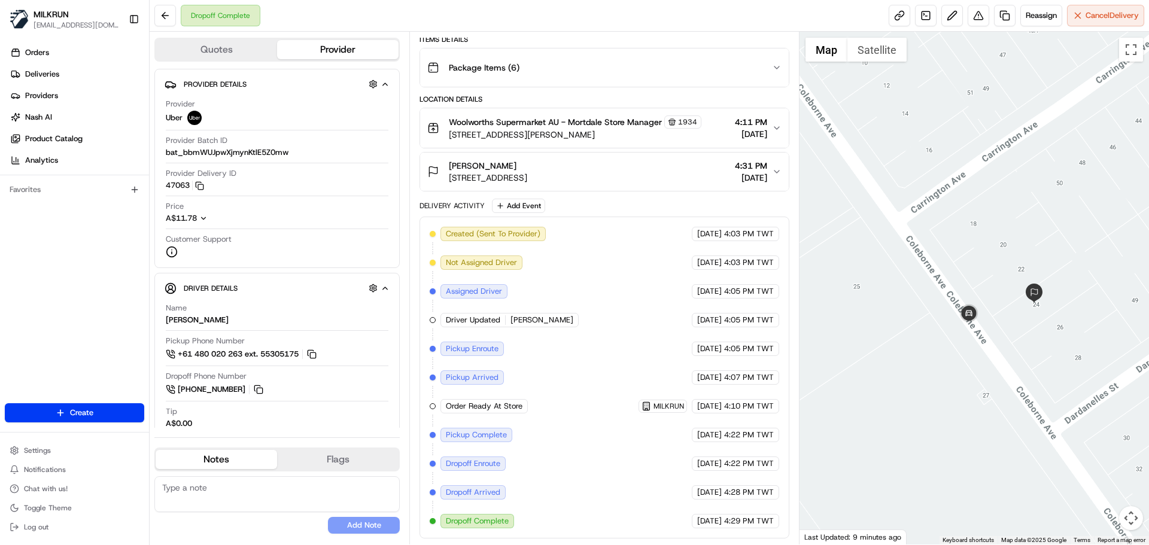
click at [479, 407] on span "Order Ready At Store" at bounding box center [484, 406] width 77 height 11
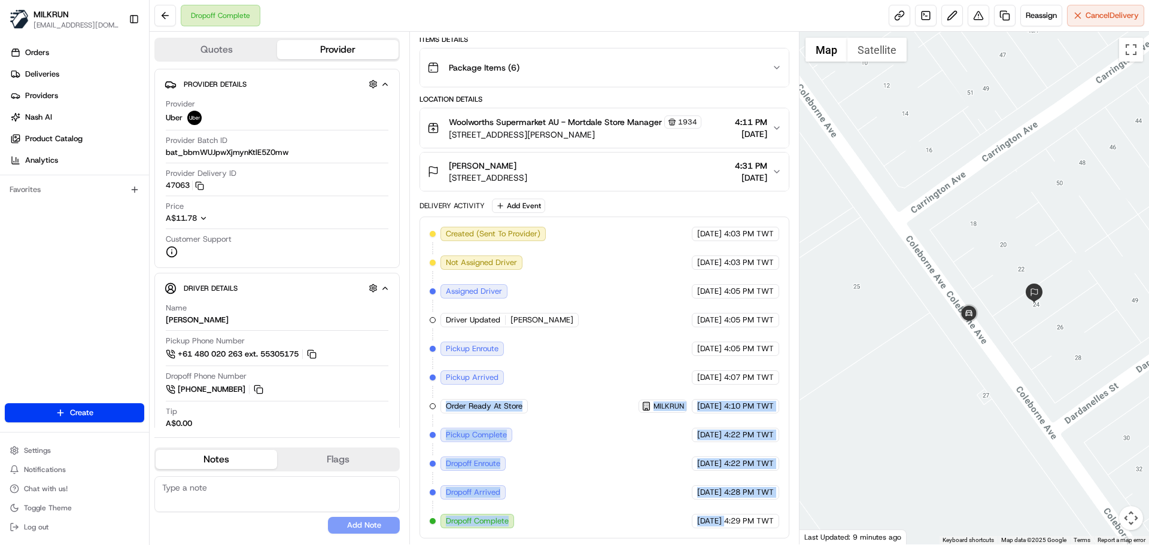
drag, startPoint x: 479, startPoint y: 407, endPoint x: 670, endPoint y: 521, distance: 222.4
click at [670, 521] on div "Created (Sent To Provider) Uber 23/08/2025 4:03 PM TWT Not Assigned Driver Uber…" at bounding box center [604, 378] width 349 height 302
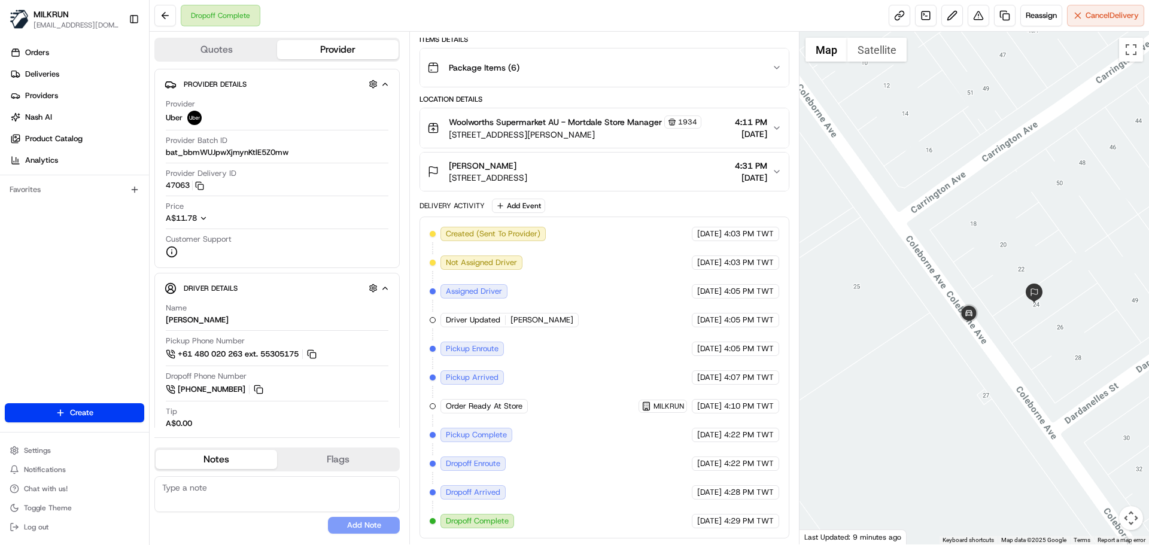
click at [760, 531] on div "Created (Sent To Provider) Uber 23/08/2025 4:03 PM TWT Not Assigned Driver Uber…" at bounding box center [603, 378] width 369 height 322
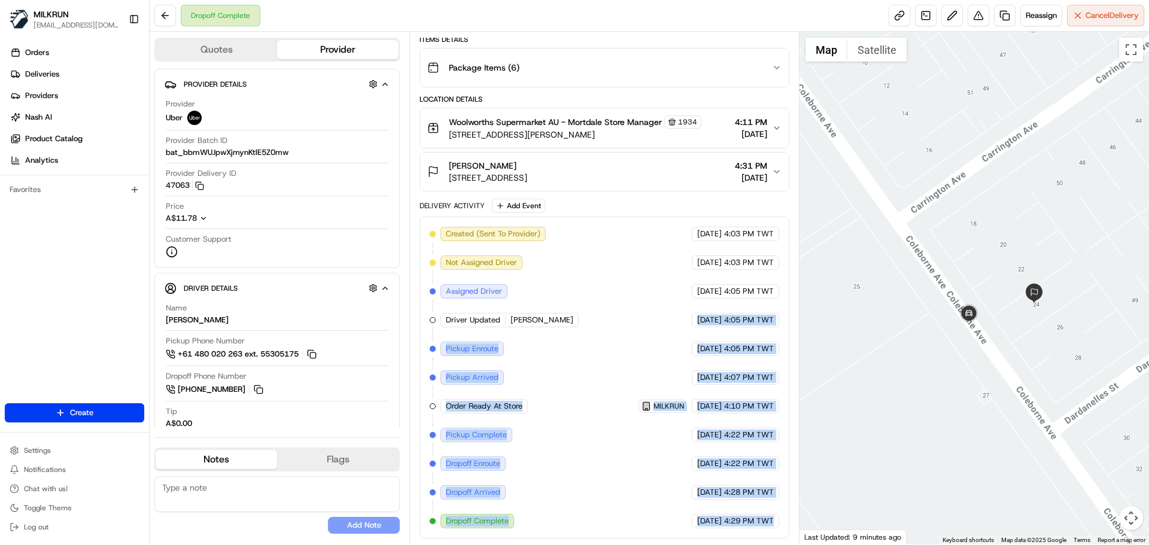
drag, startPoint x: 760, startPoint y: 531, endPoint x: 556, endPoint y: 209, distance: 381.1
click at [557, 210] on div "Delivery Activity Add Event Created (Sent To Provider) Uber 23/08/2025 4:03 PM …" at bounding box center [603, 369] width 369 height 340
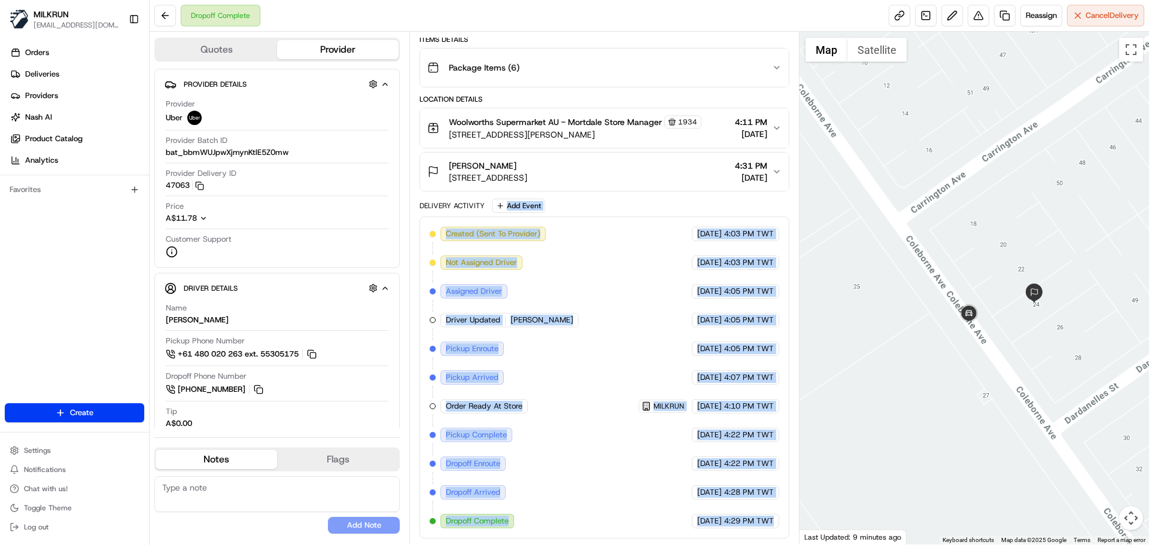
click at [605, 390] on div "Created (Sent To Provider) Uber 23/08/2025 4:03 PM TWT Not Assigned Driver Uber…" at bounding box center [604, 378] width 349 height 302
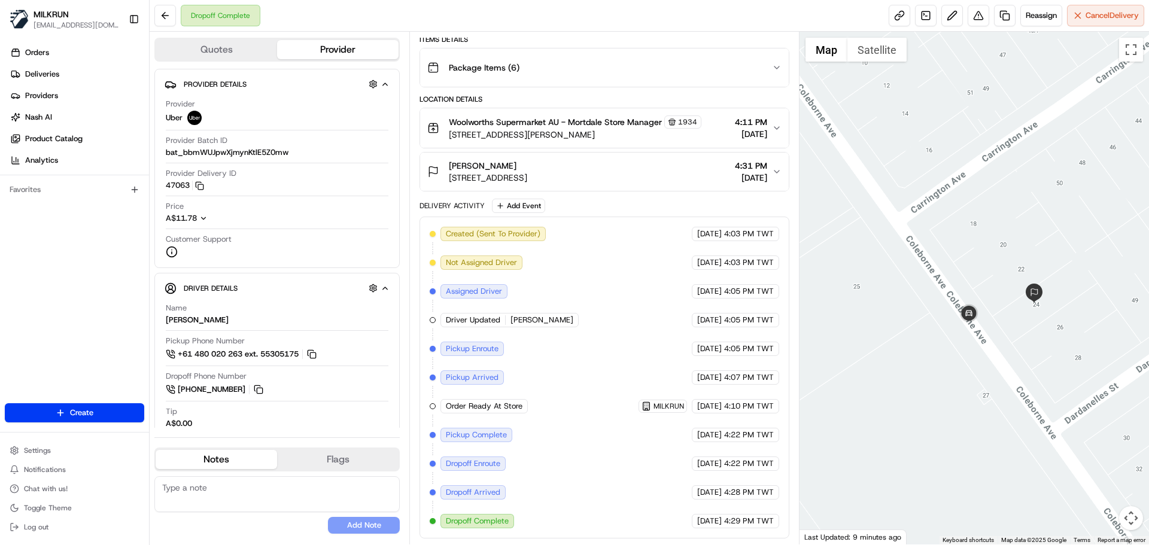
click at [755, 521] on span "4:29 PM TWT" at bounding box center [749, 521] width 50 height 11
drag, startPoint x: 755, startPoint y: 521, endPoint x: 728, endPoint y: 484, distance: 45.7
click at [730, 476] on div "Created (Sent To Provider) Uber 23/08/2025 4:03 PM TWT Not Assigned Driver Uber…" at bounding box center [604, 378] width 349 height 302
click at [665, 483] on div "Created (Sent To Provider) Uber 23/08/2025 4:03 PM TWT Not Assigned Driver Uber…" at bounding box center [604, 378] width 349 height 302
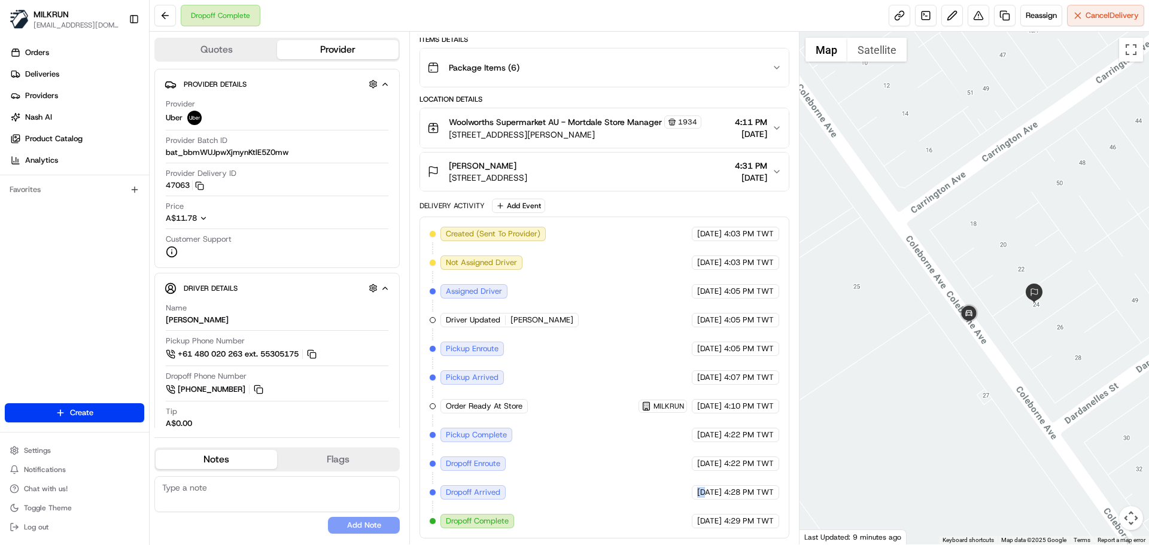
click at [665, 483] on div "Created (Sent To Provider) Uber 23/08/2025 4:03 PM TWT Not Assigned Driver Uber…" at bounding box center [604, 378] width 349 height 302
drag, startPoint x: 665, startPoint y: 483, endPoint x: 759, endPoint y: 525, distance: 102.1
click at [759, 525] on div "Created (Sent To Provider) Uber 23/08/2025 4:03 PM TWT Not Assigned Driver Uber…" at bounding box center [604, 378] width 349 height 302
click at [762, 526] on span "4:29 PM TWT" at bounding box center [749, 521] width 50 height 11
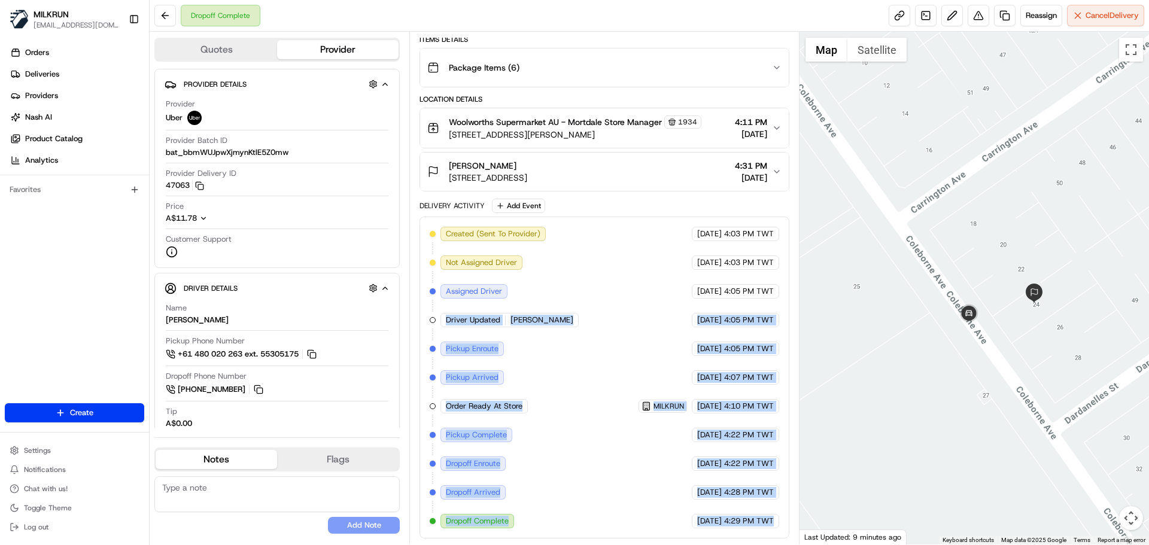
drag, startPoint x: 762, startPoint y: 526, endPoint x: 466, endPoint y: 308, distance: 368.0
click at [466, 308] on div "Created (Sent To Provider) Uber 23/08/2025 4:03 PM TWT Not Assigned Driver Uber…" at bounding box center [604, 378] width 349 height 302
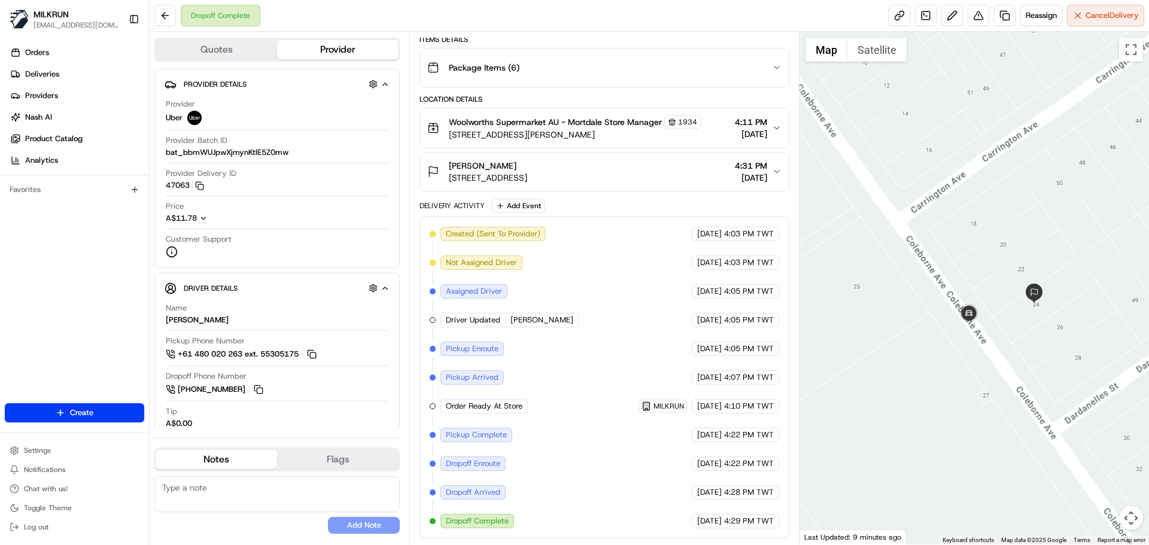
click at [482, 246] on div "Created (Sent To Provider) Uber 23/08/2025 4:03 PM TWT Not Assigned Driver Uber…" at bounding box center [604, 378] width 349 height 302
drag, startPoint x: 482, startPoint y: 246, endPoint x: 544, endPoint y: 318, distance: 94.2
click at [483, 249] on div "Created (Sent To Provider) Uber 23/08/2025 4:03 PM TWT Not Assigned Driver Uber…" at bounding box center [604, 378] width 349 height 302
click at [544, 318] on span "Shahid M." at bounding box center [541, 320] width 63 height 11
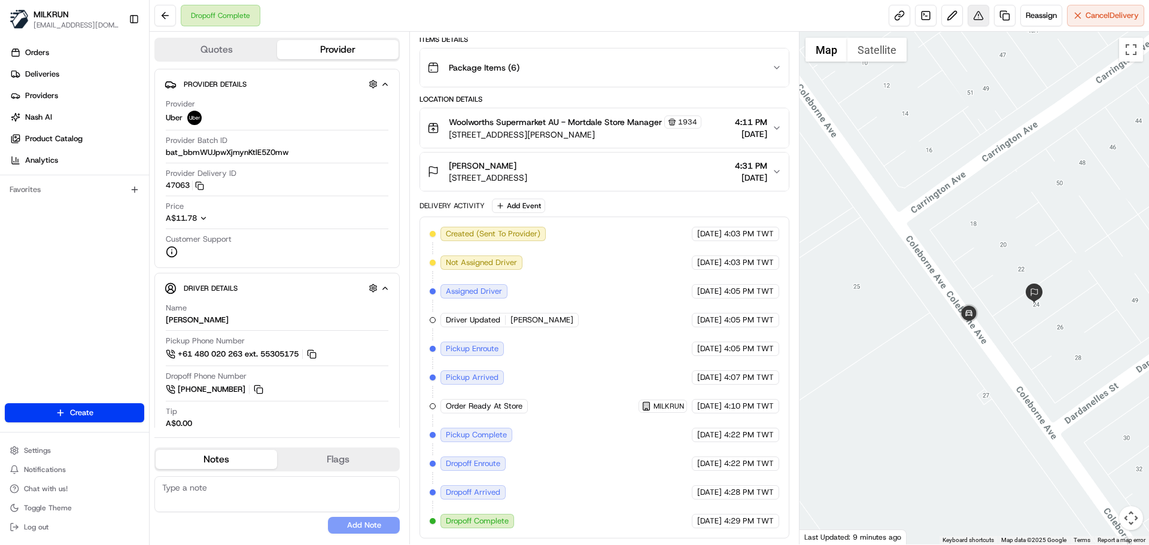
click at [971, 10] on button at bounding box center [978, 16] width 22 height 22
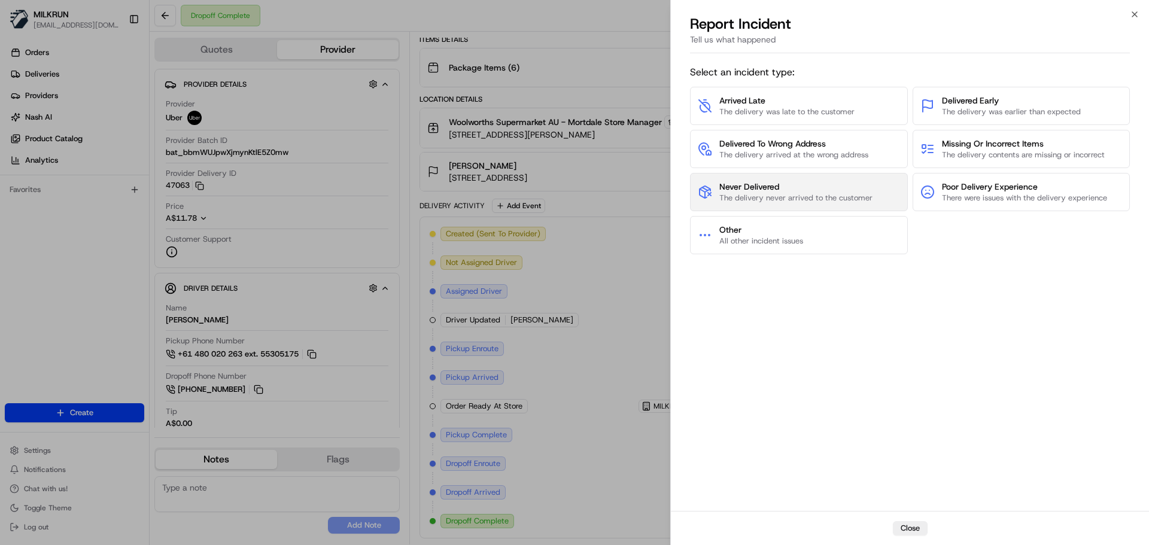
click at [761, 188] on span "Never Delivered" at bounding box center [795, 187] width 153 height 12
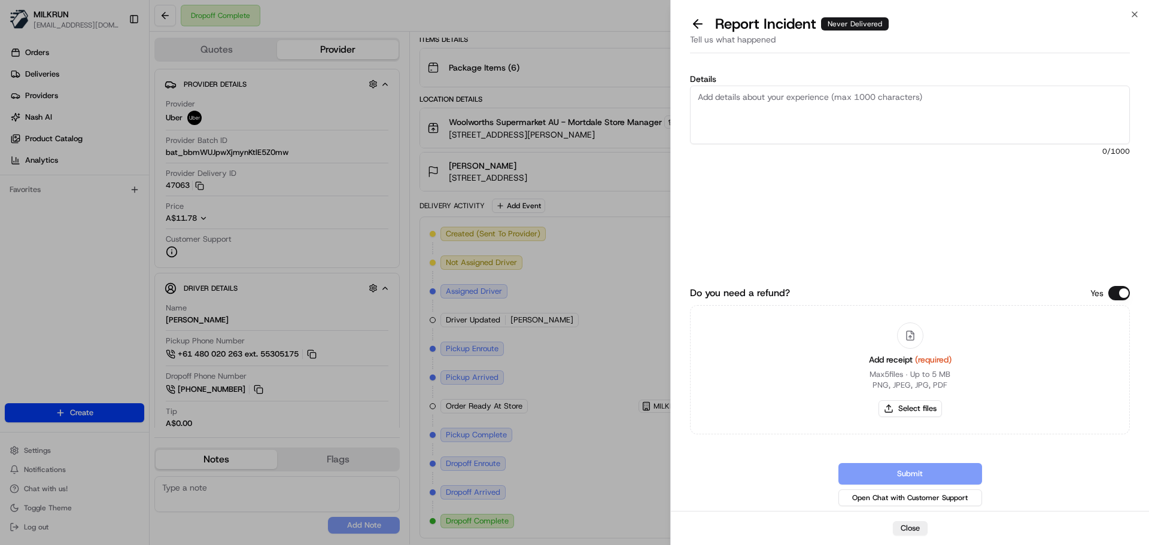
click at [808, 106] on textarea "Details" at bounding box center [910, 115] width 440 height 59
type textarea "Order wasn't handed over to the customer, and no contact was made at all"
click at [894, 407] on button "Select files" at bounding box center [909, 408] width 63 height 17
type input "C:\fakepath\ChristiF - Invoice.pdf"
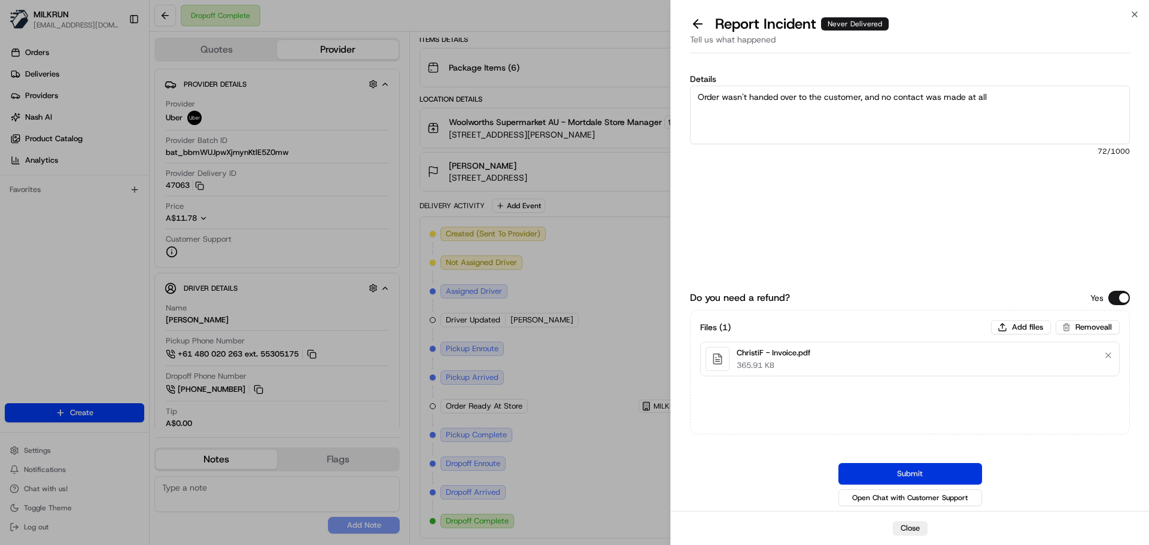
click at [952, 471] on button "Submit" at bounding box center [910, 474] width 144 height 22
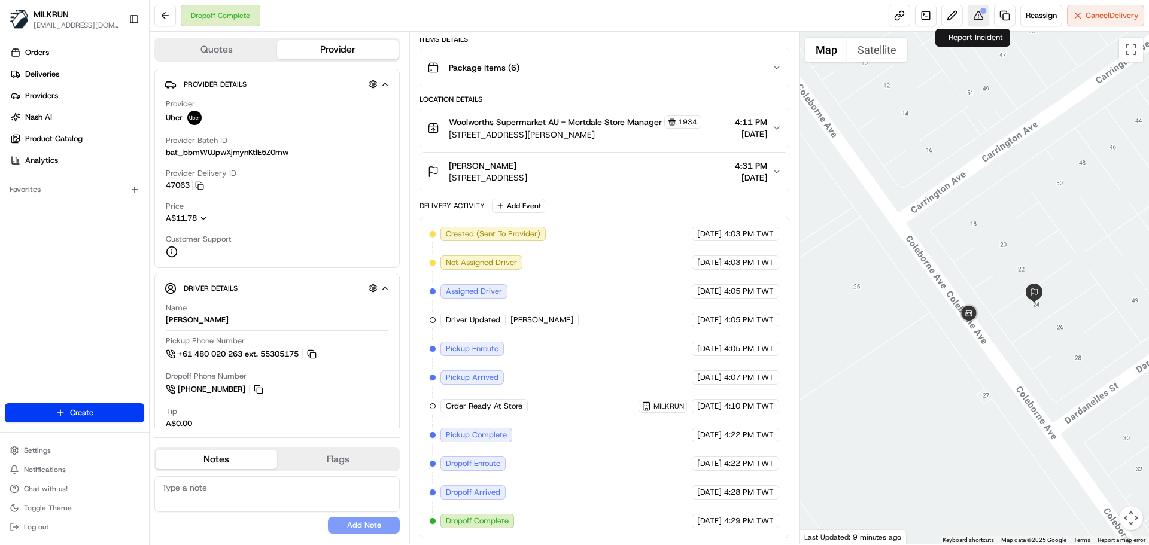
click at [982, 13] on div at bounding box center [983, 11] width 6 height 6
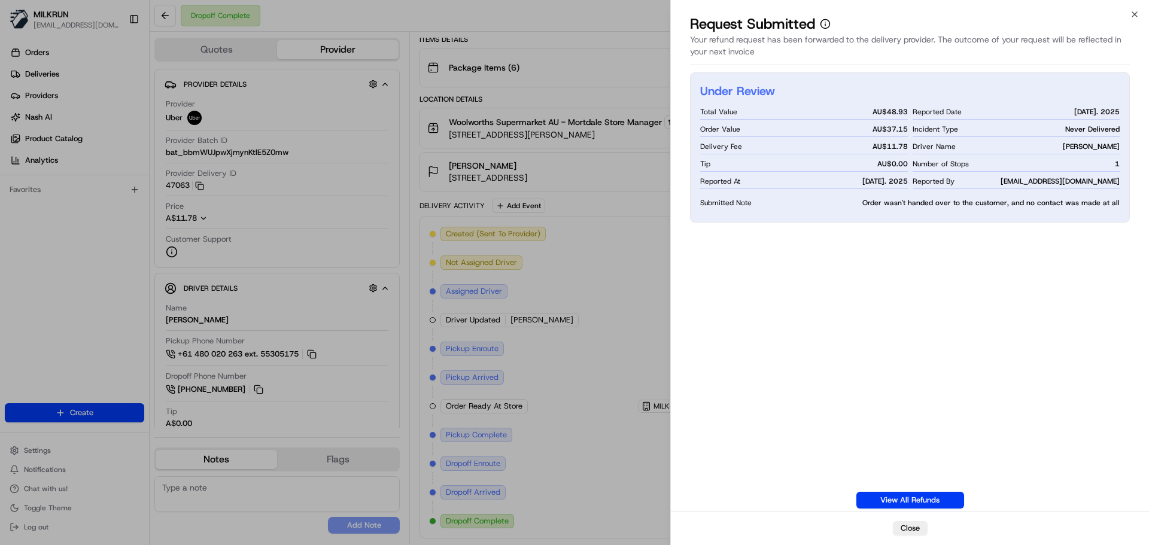
click at [814, 275] on div "Under Review Total Value AU$ 48.93 Order Value AU$ 37.15 Delivery Fee AU$ 11.78…" at bounding box center [910, 290] width 440 height 436
